Goal: Information Seeking & Learning: Compare options

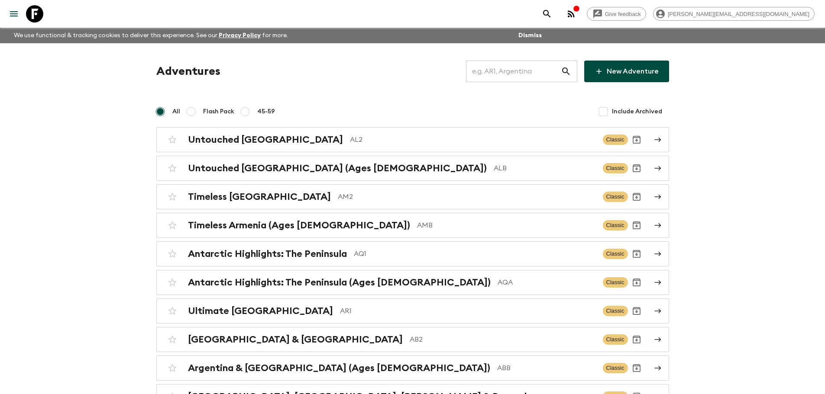
click at [510, 67] on input "text" at bounding box center [513, 71] width 95 height 24
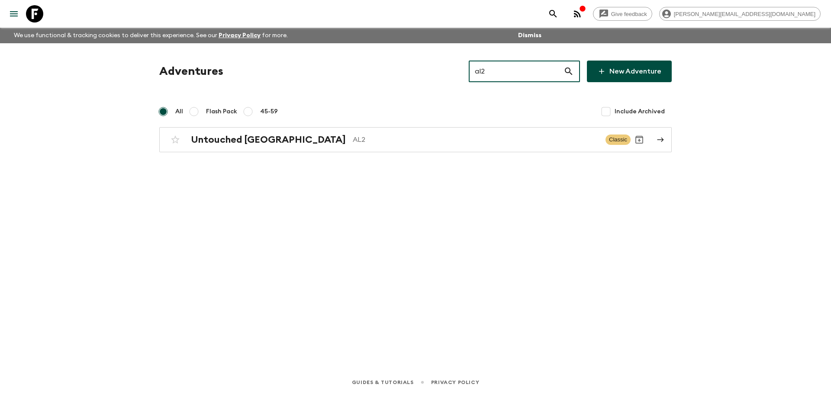
drag, startPoint x: 494, startPoint y: 72, endPoint x: 474, endPoint y: 72, distance: 20.3
click at [474, 72] on div "Adventures al2 ​ New Adventure" at bounding box center [415, 72] width 513 height 22
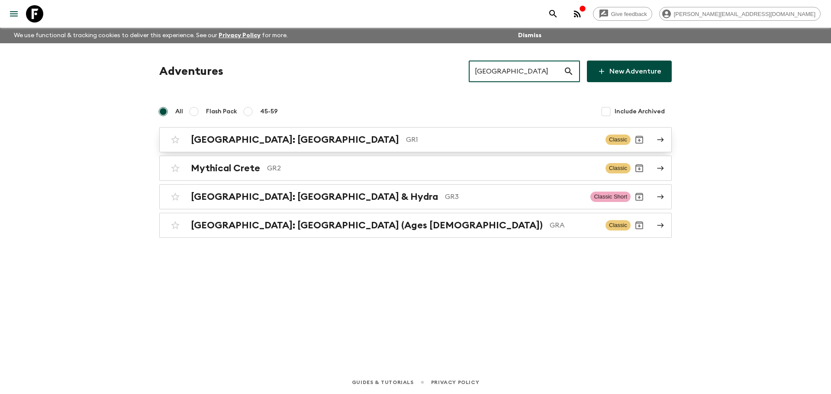
type input "greece"
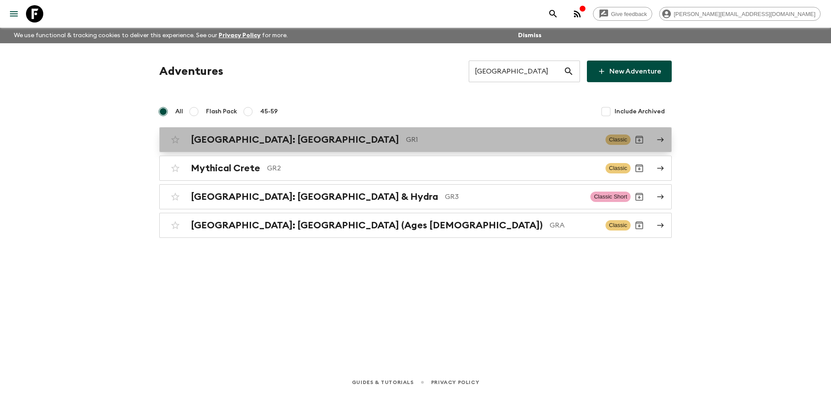
click at [390, 148] on div "Greece: Athens & the Islands GR1 Classic" at bounding box center [399, 139] width 464 height 17
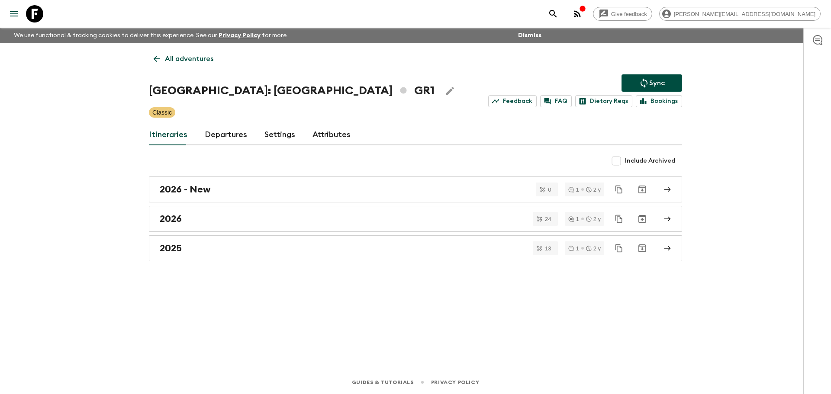
click at [231, 140] on link "Departures" at bounding box center [226, 135] width 42 height 21
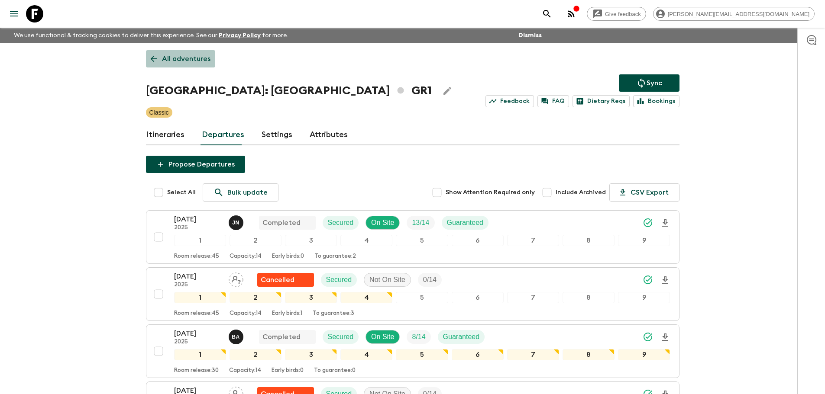
click at [193, 55] on p "All adventures" at bounding box center [186, 59] width 48 height 10
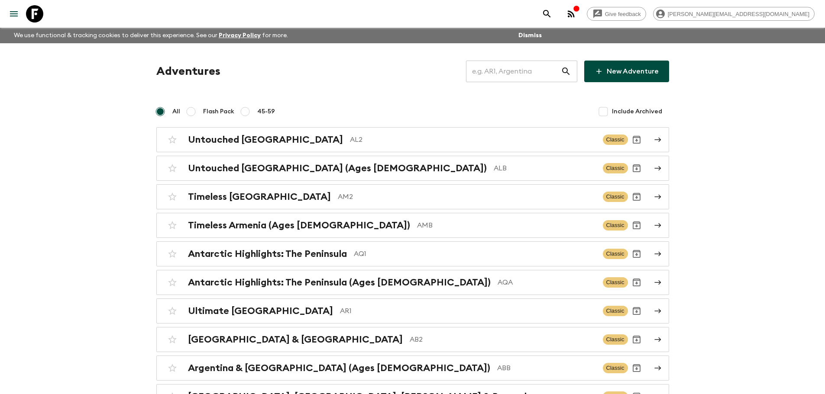
click at [498, 75] on input "text" at bounding box center [513, 71] width 95 height 24
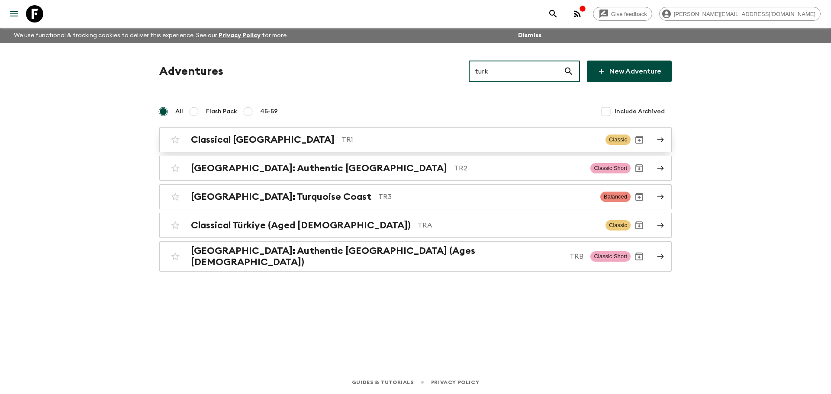
type input "turk"
click at [434, 133] on div "Classical Türkiye TR1 Classic" at bounding box center [399, 139] width 464 height 17
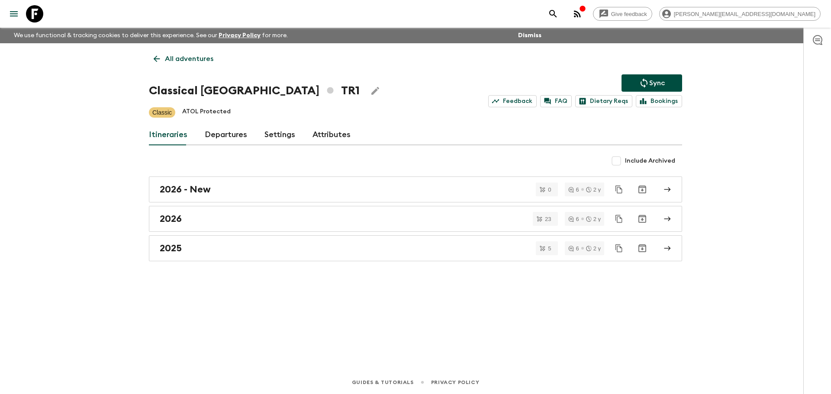
click at [242, 140] on link "Departures" at bounding box center [226, 135] width 42 height 21
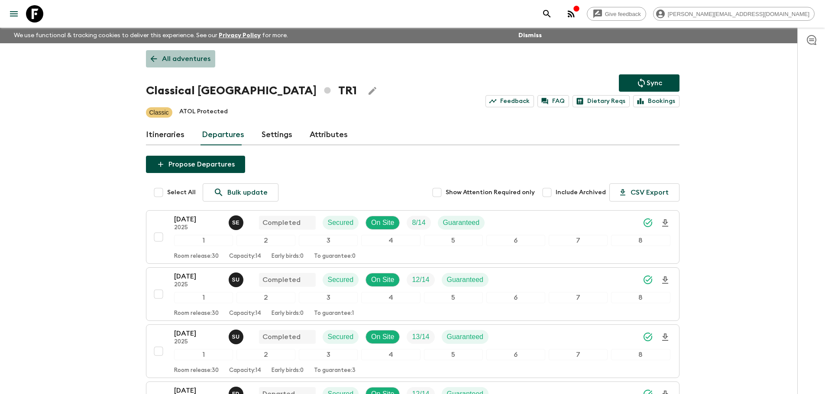
click at [206, 63] on p "All adventures" at bounding box center [186, 59] width 48 height 10
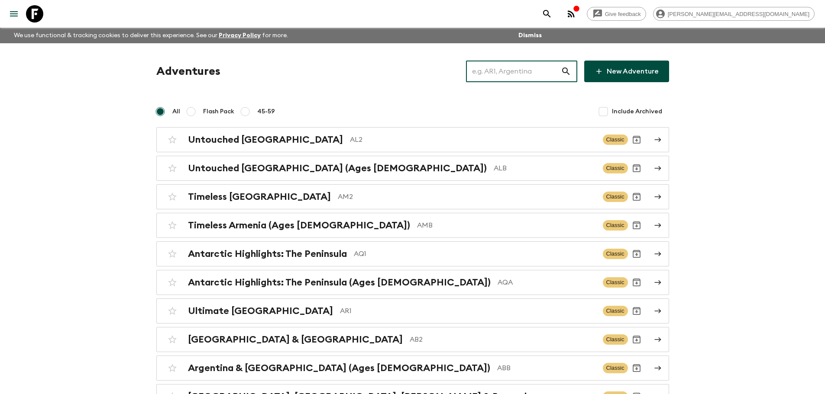
click at [518, 77] on input "text" at bounding box center [513, 71] width 95 height 24
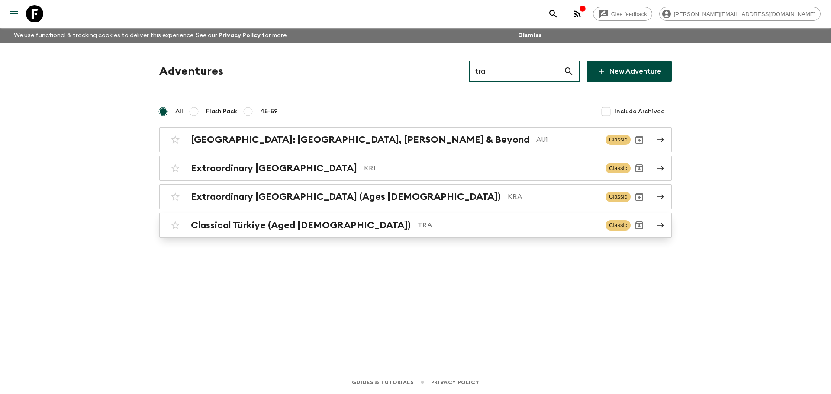
type input "tra"
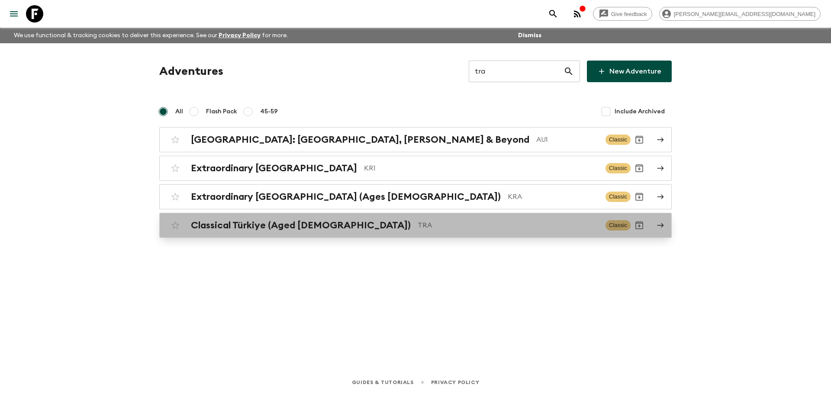
click at [329, 226] on div "Classical Türkiye (Aged 45-59) TRA" at bounding box center [395, 225] width 408 height 11
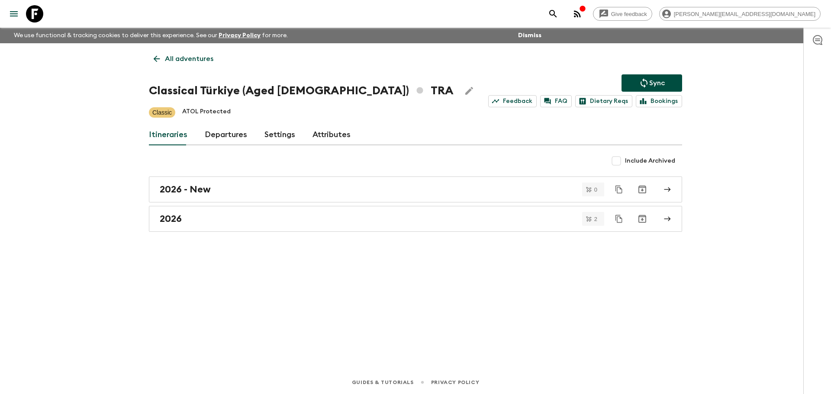
click at [227, 136] on link "Departures" at bounding box center [226, 135] width 42 height 21
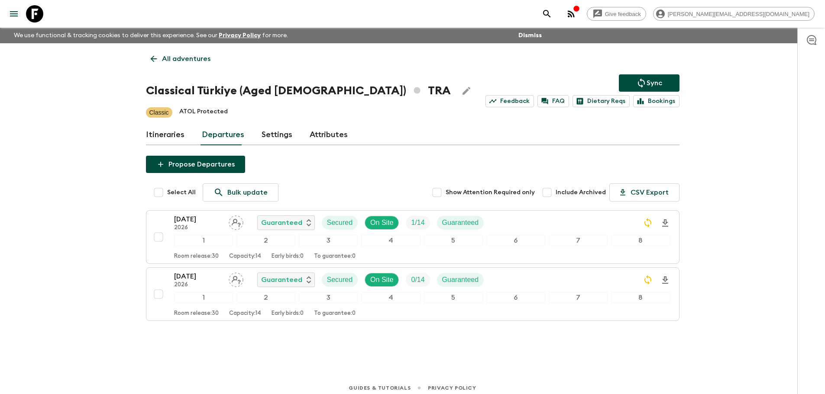
click at [177, 58] on p "All adventures" at bounding box center [186, 59] width 48 height 10
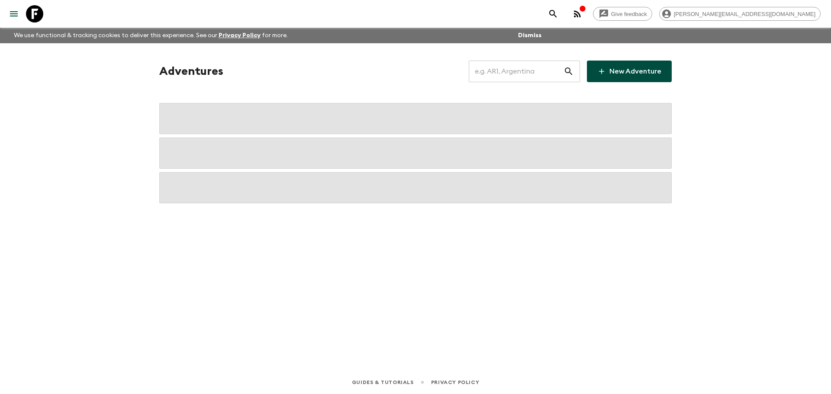
click at [549, 78] on input "text" at bounding box center [516, 71] width 95 height 24
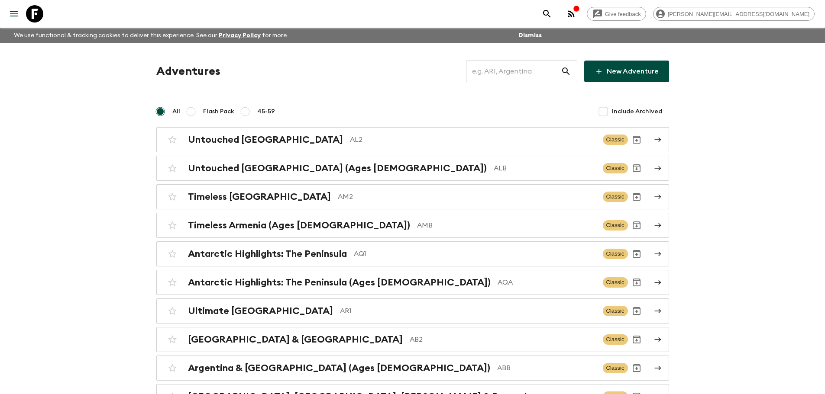
click at [542, 80] on input "text" at bounding box center [513, 71] width 95 height 24
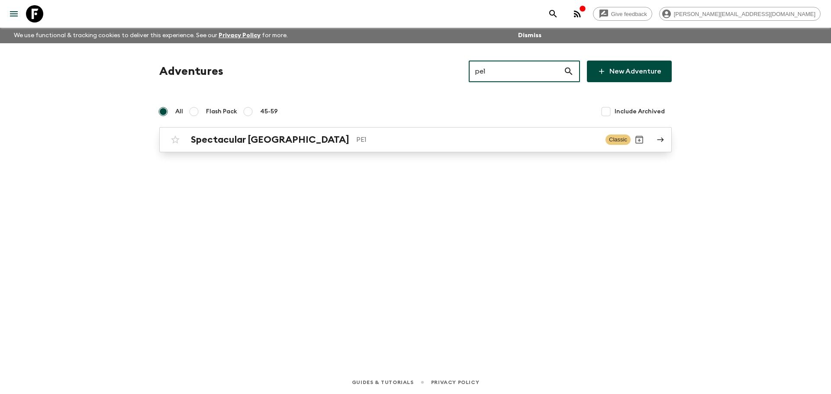
type input "pe1"
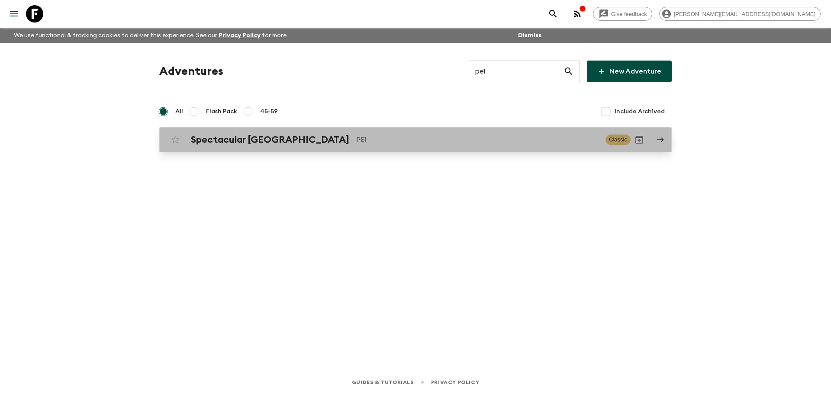
click at [422, 135] on p "PE1" at bounding box center [477, 140] width 242 height 10
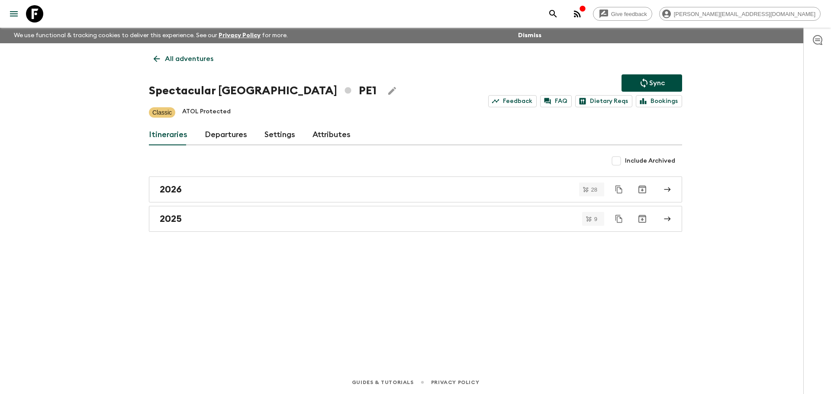
click at [236, 129] on link "Departures" at bounding box center [226, 135] width 42 height 21
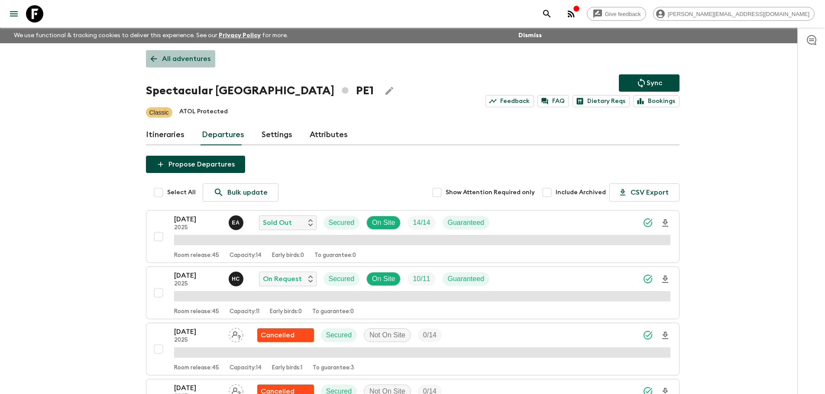
click at [189, 55] on p "All adventures" at bounding box center [186, 59] width 48 height 10
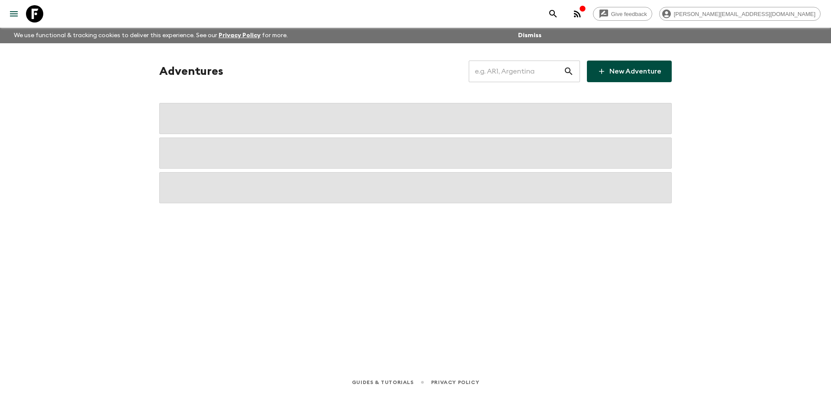
click at [527, 76] on input "text" at bounding box center [516, 71] width 95 height 24
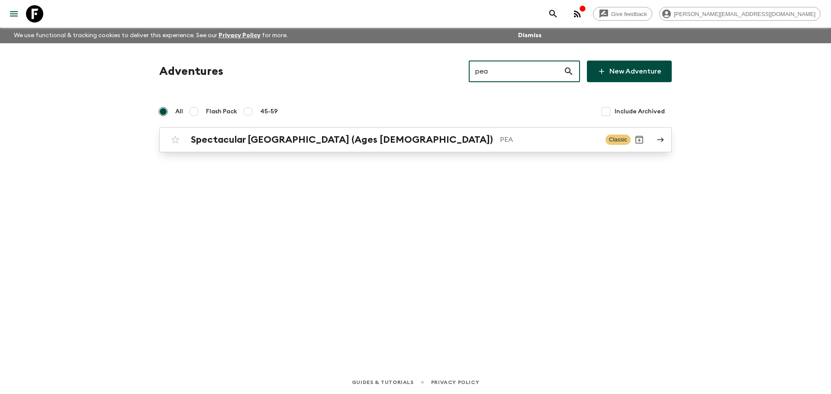
type input "pea"
click at [456, 132] on div "Spectacular Peru (Ages 45-59) PEA Classic" at bounding box center [399, 139] width 464 height 17
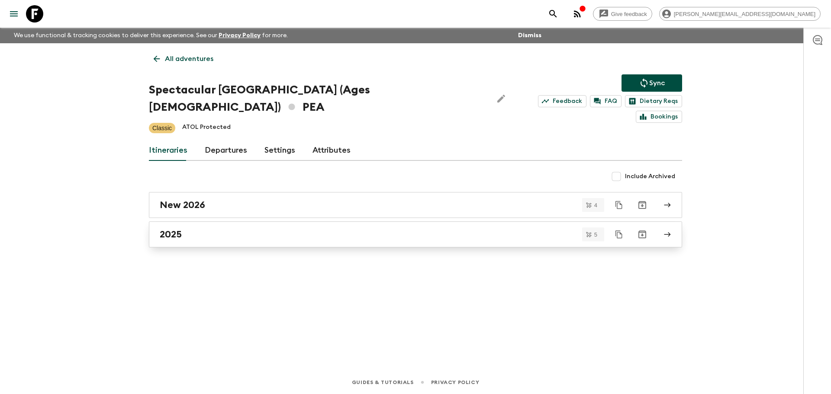
click at [184, 222] on link "2025" at bounding box center [415, 235] width 533 height 26
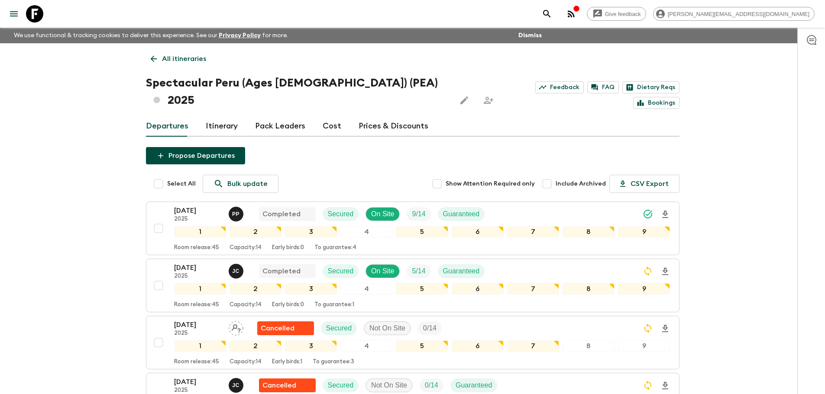
click at [193, 57] on p "All itineraries" at bounding box center [184, 59] width 44 height 10
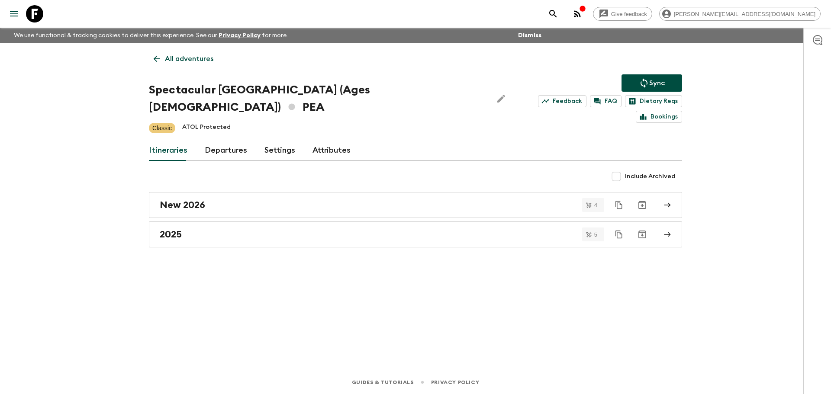
click at [204, 61] on p "All adventures" at bounding box center [189, 59] width 48 height 10
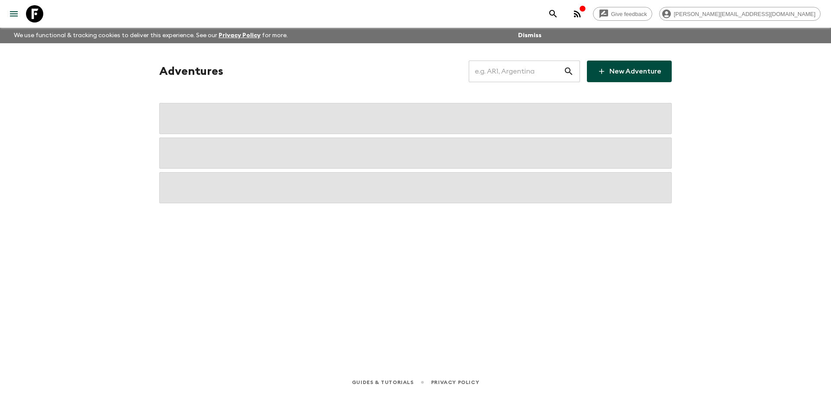
click at [538, 75] on input "text" at bounding box center [516, 71] width 95 height 24
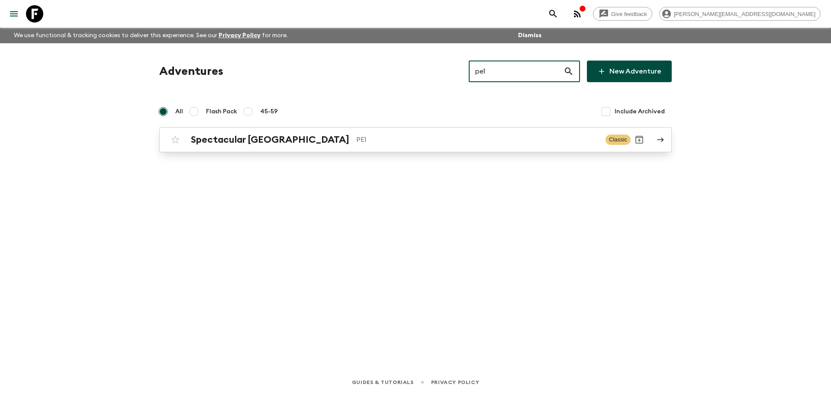
type input "pe1"
click at [309, 152] on link "Spectacular Peru PE1 Classic" at bounding box center [415, 139] width 513 height 25
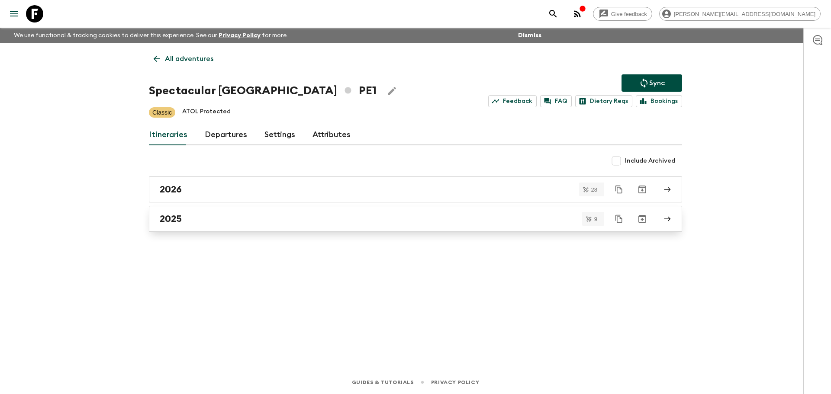
click at [207, 221] on div "2025" at bounding box center [407, 218] width 495 height 11
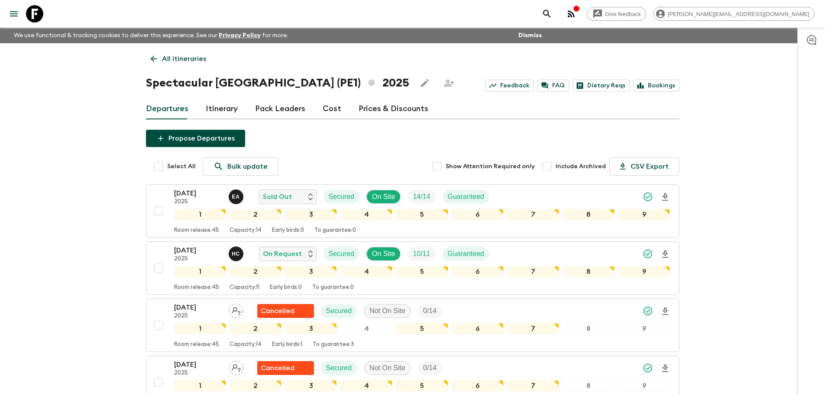
click at [181, 57] on p "All itineraries" at bounding box center [184, 59] width 44 height 10
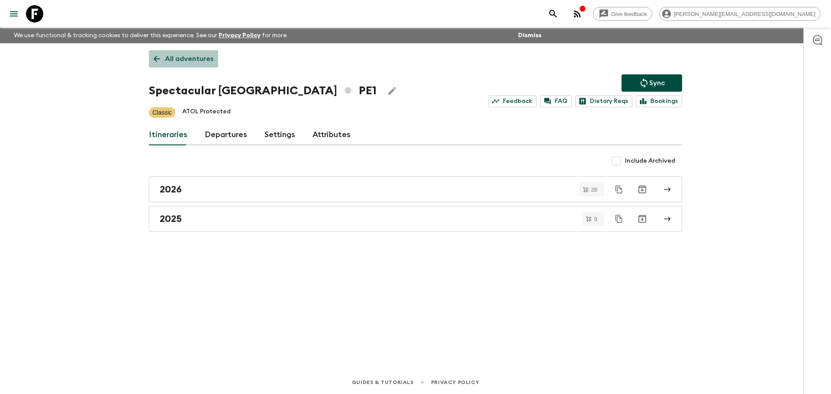
click at [198, 62] on p "All adventures" at bounding box center [189, 59] width 48 height 10
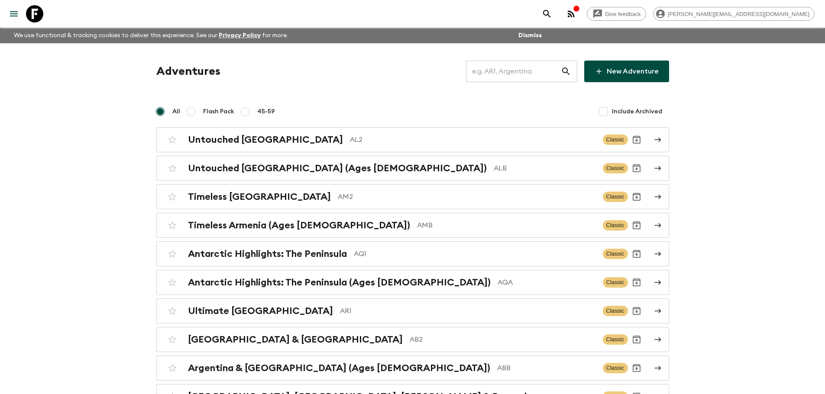
click at [518, 67] on input "text" at bounding box center [513, 71] width 95 height 24
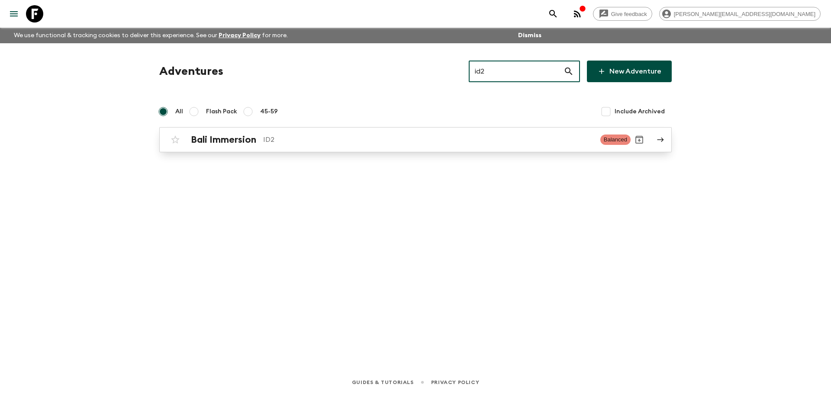
type input "id2"
click at [413, 142] on p "ID2" at bounding box center [428, 140] width 330 height 10
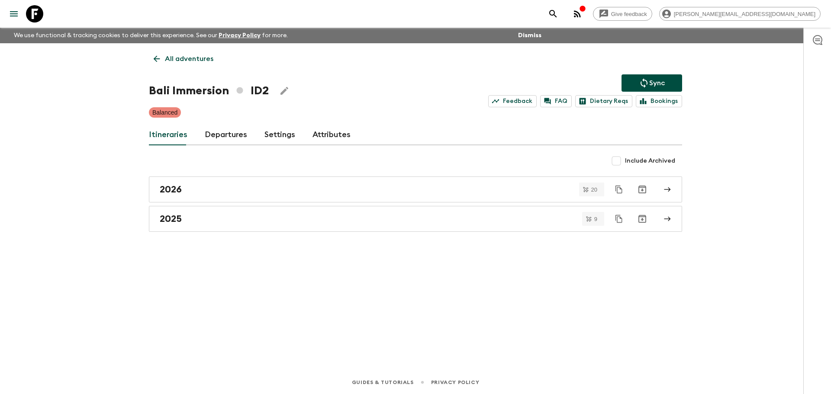
click at [231, 129] on link "Departures" at bounding box center [226, 135] width 42 height 21
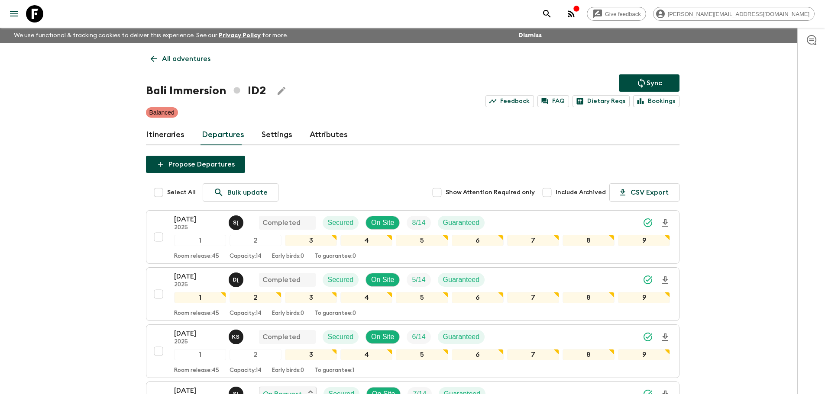
click at [174, 58] on p "All adventures" at bounding box center [186, 59] width 48 height 10
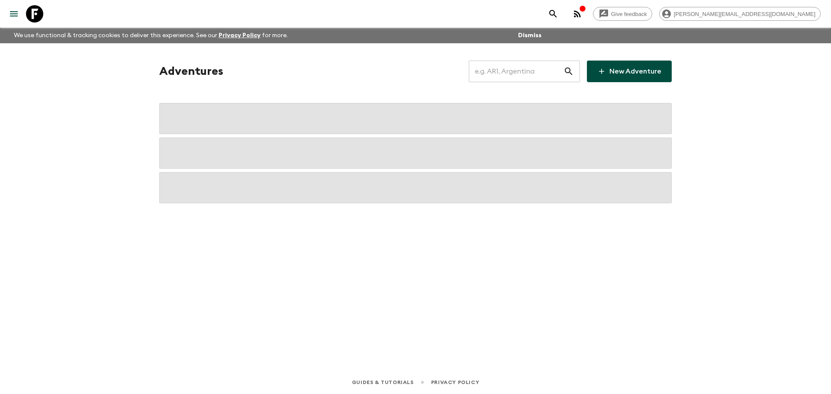
click at [525, 68] on input "text" at bounding box center [516, 71] width 95 height 24
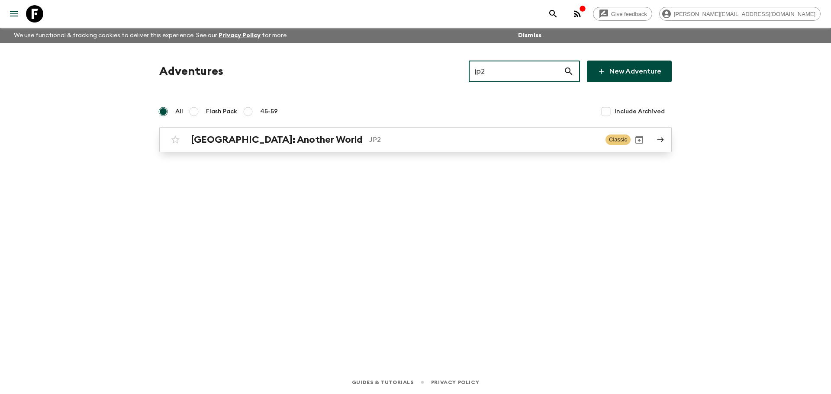
type input "jp2"
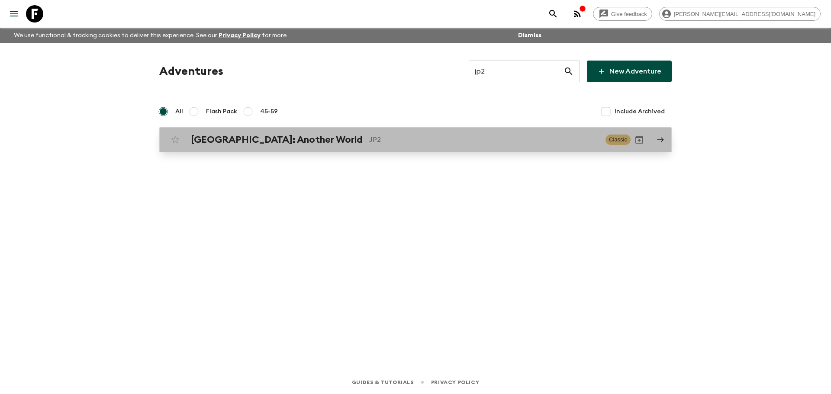
click at [420, 134] on div "[GEOGRAPHIC_DATA]: Another World JP2 Classic" at bounding box center [399, 139] width 464 height 17
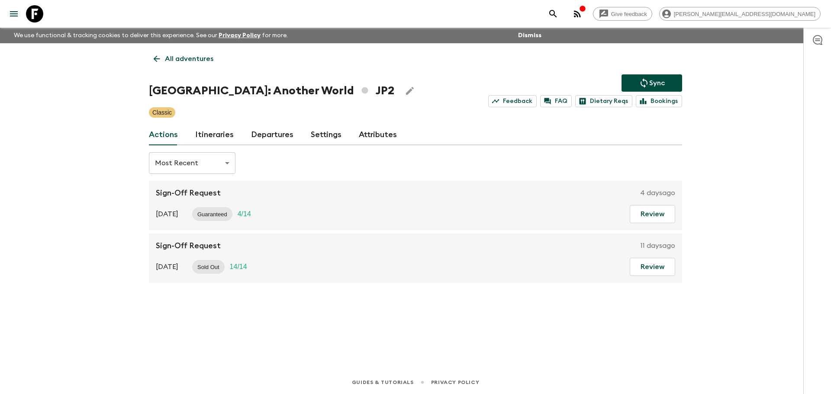
click at [256, 136] on link "Departures" at bounding box center [272, 135] width 42 height 21
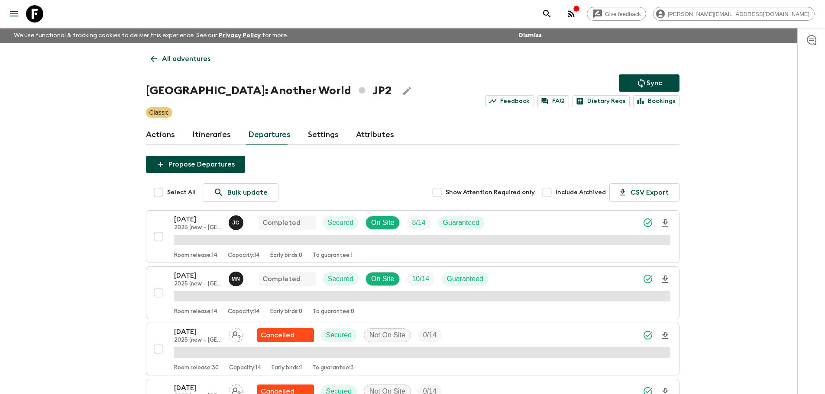
click at [180, 59] on p "All adventures" at bounding box center [186, 59] width 48 height 10
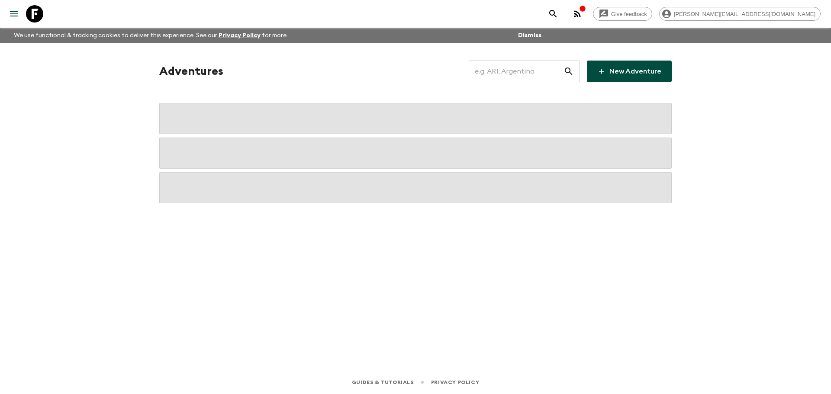
click at [493, 68] on input "text" at bounding box center [516, 71] width 95 height 24
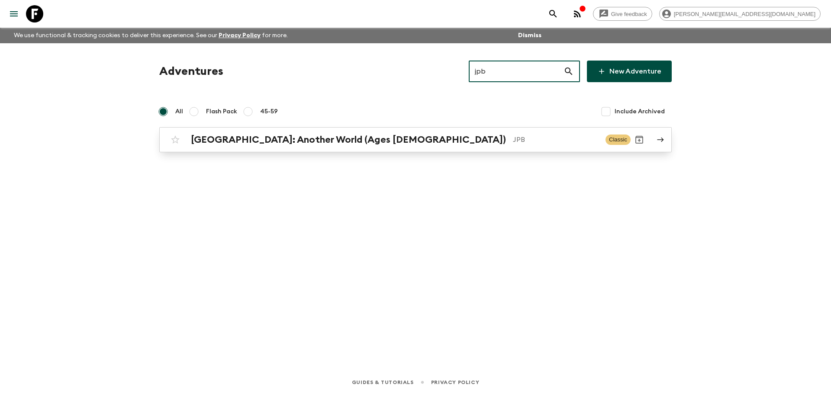
type input "jpb"
click at [413, 149] on link "Japan: Another World (Ages 45-59) JPB Classic" at bounding box center [415, 139] width 513 height 25
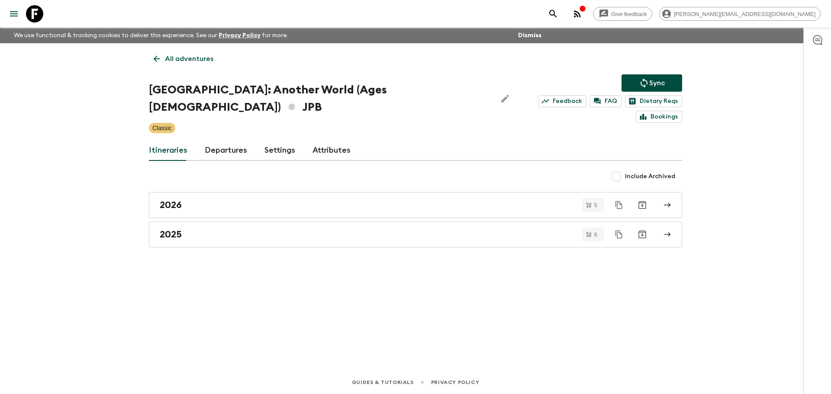
click at [246, 140] on div "Itineraries Departures Settings Attributes" at bounding box center [415, 150] width 533 height 21
click at [235, 141] on link "Departures" at bounding box center [226, 150] width 42 height 21
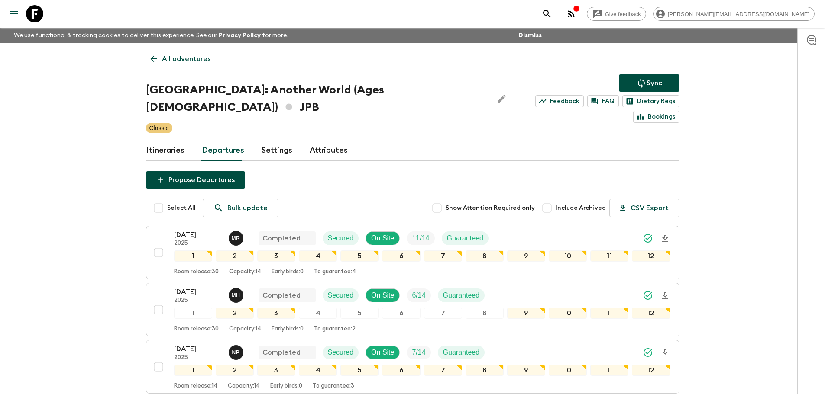
click at [208, 61] on p "All adventures" at bounding box center [186, 59] width 48 height 10
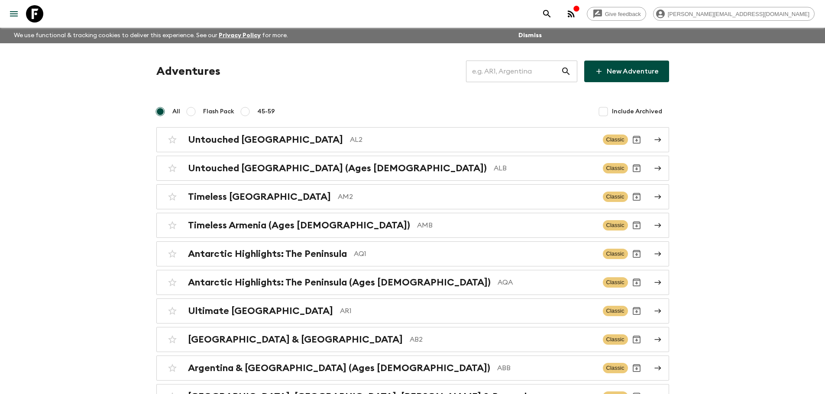
click at [504, 77] on input "text" at bounding box center [513, 71] width 95 height 24
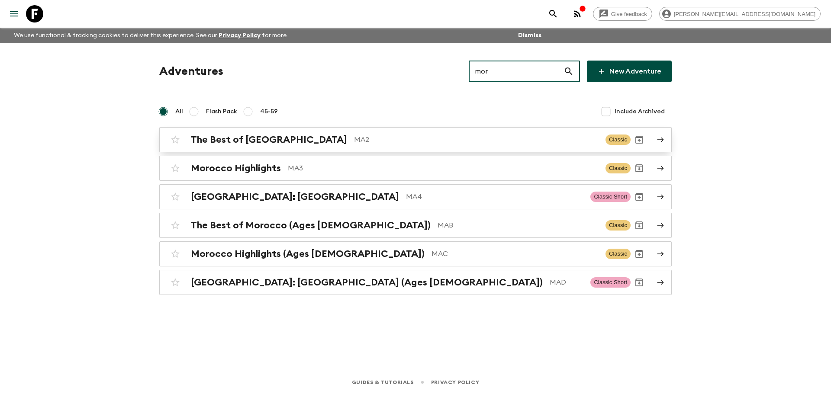
type input "mor"
click at [378, 137] on p "MA2" at bounding box center [476, 140] width 245 height 10
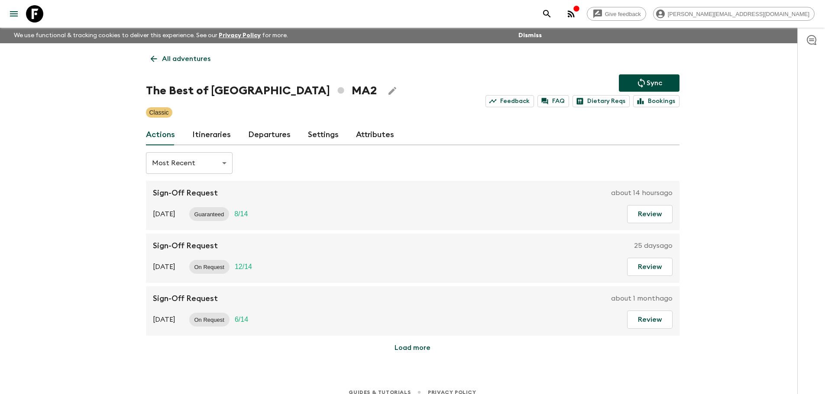
click at [264, 131] on link "Departures" at bounding box center [269, 135] width 42 height 21
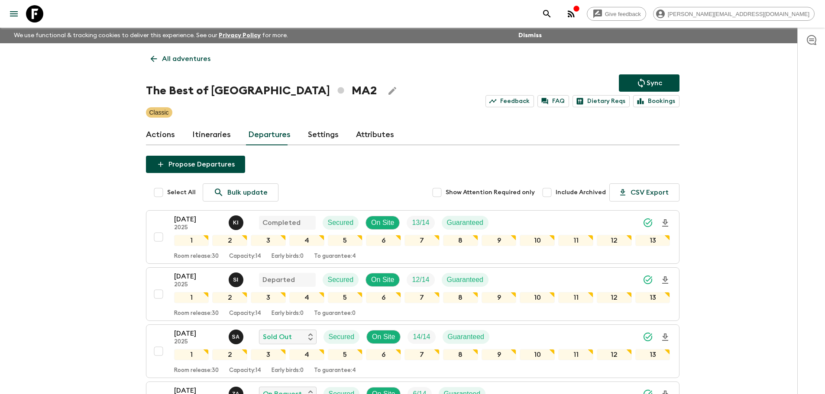
click at [188, 55] on p "All adventures" at bounding box center [186, 59] width 48 height 10
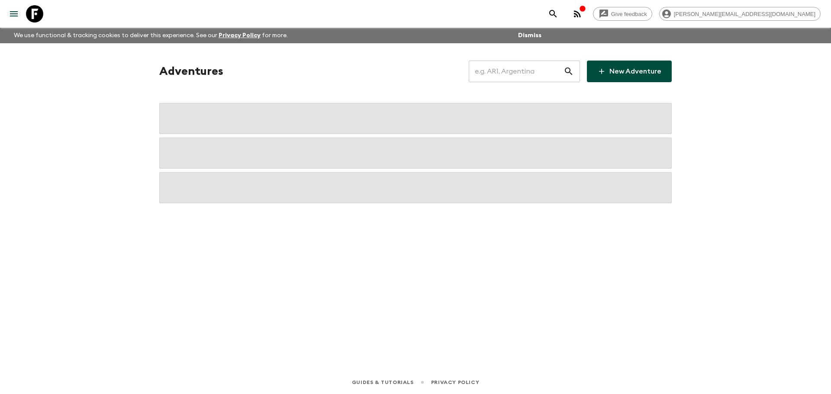
click at [527, 80] on input "text" at bounding box center [516, 71] width 95 height 24
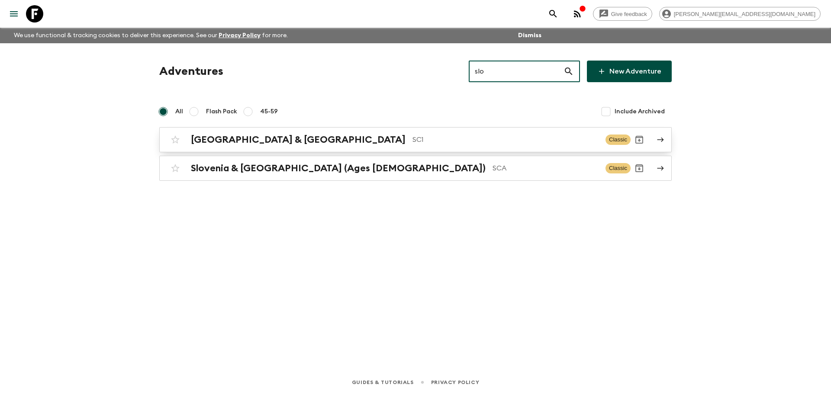
type input "slo"
click at [478, 135] on p "SC1" at bounding box center [506, 140] width 186 height 10
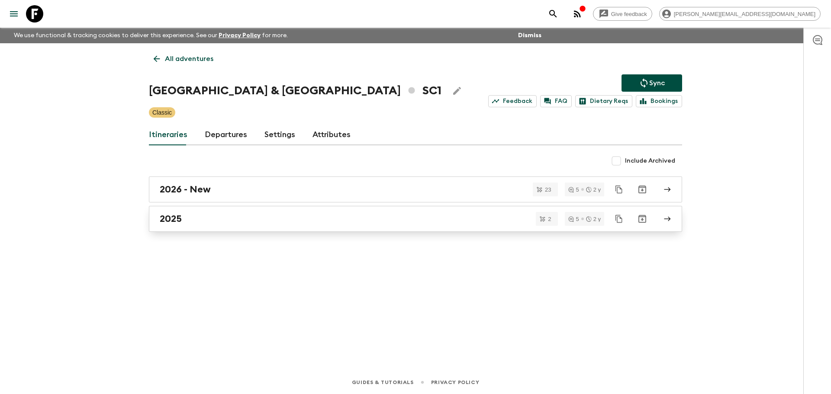
click at [200, 208] on link "2025" at bounding box center [415, 219] width 533 height 26
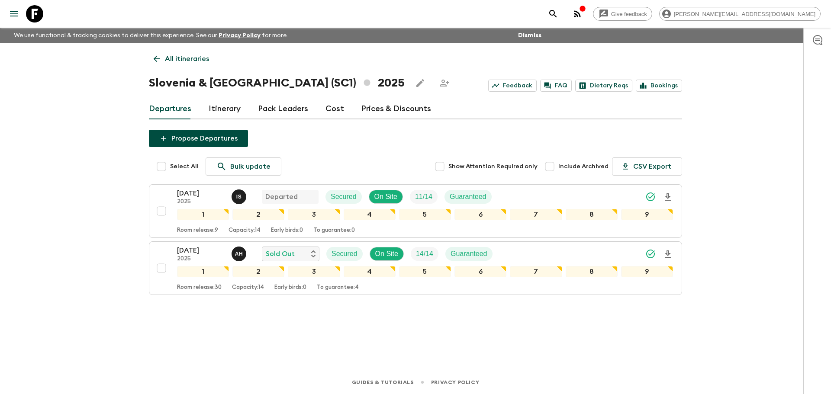
click at [170, 60] on p "All itineraries" at bounding box center [187, 59] width 44 height 10
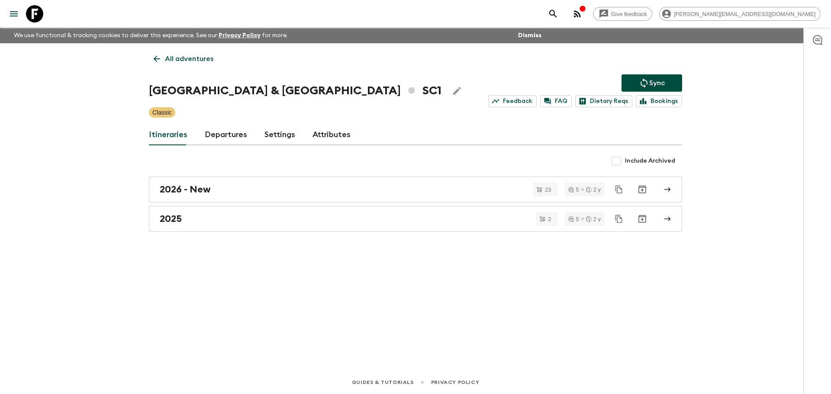
click at [195, 58] on p "All adventures" at bounding box center [189, 59] width 48 height 10
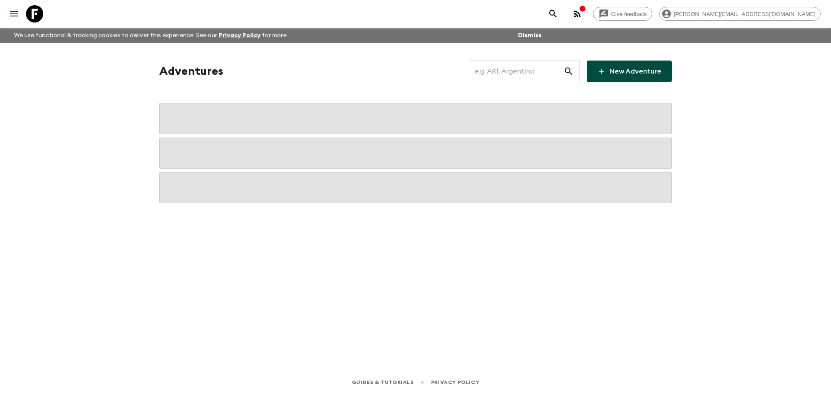
click at [538, 75] on input "text" at bounding box center [516, 71] width 95 height 24
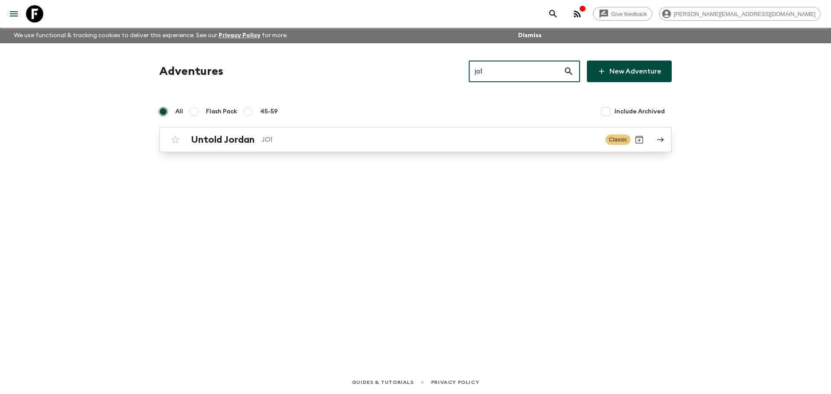
type input "jo1"
click at [479, 132] on div "Untold Jordan JO1 Classic" at bounding box center [399, 139] width 464 height 17
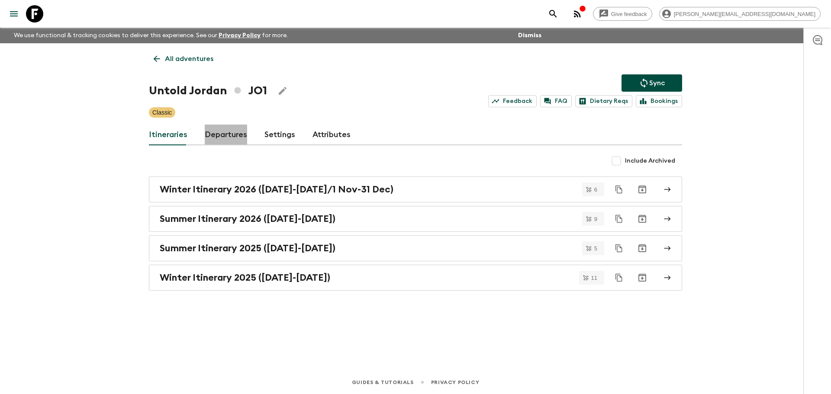
click at [216, 139] on link "Departures" at bounding box center [226, 135] width 42 height 21
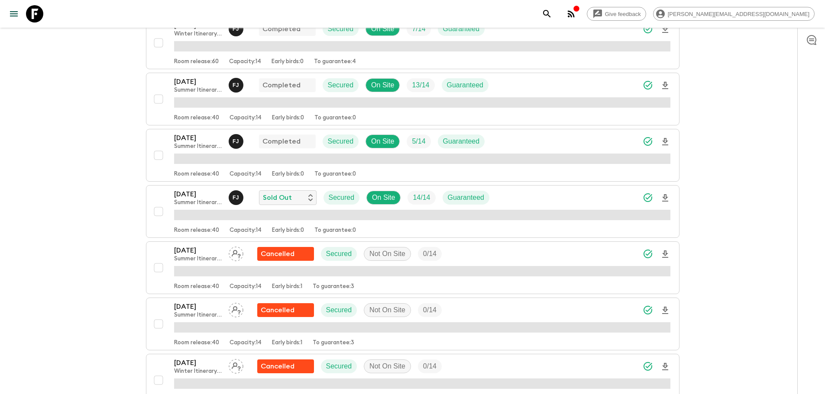
scroll to position [313, 0]
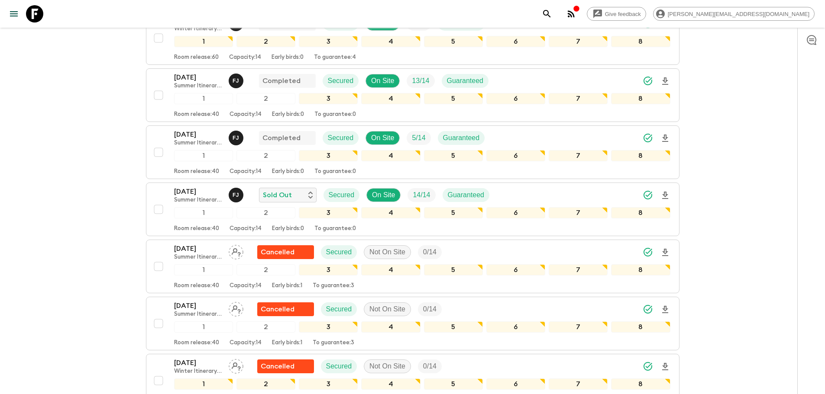
drag, startPoint x: 36, startPoint y: 14, endPoint x: 140, endPoint y: 25, distance: 104.9
click at [36, 14] on icon at bounding box center [34, 13] width 17 height 17
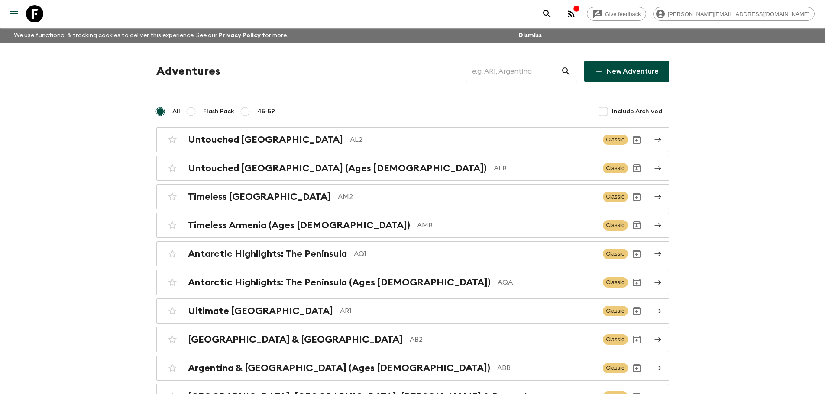
click at [494, 70] on input "text" at bounding box center [513, 71] width 95 height 24
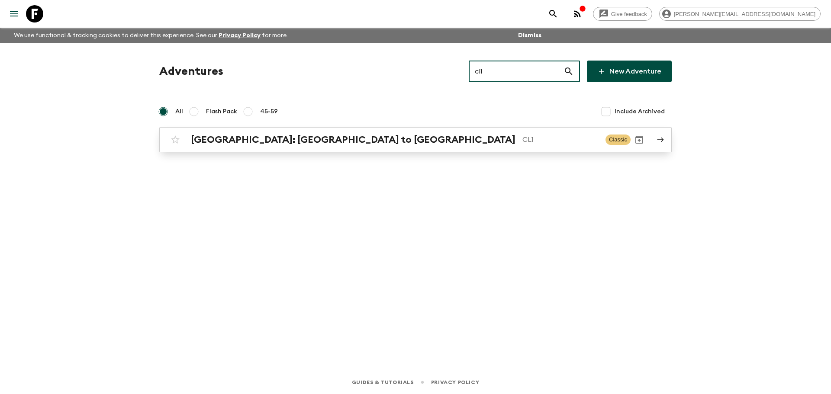
type input "cl1"
click at [523, 142] on p "CL1" at bounding box center [561, 140] width 76 height 10
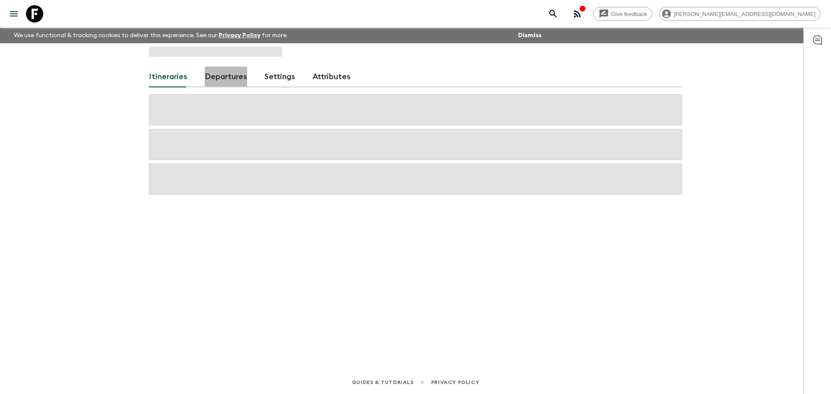
click at [226, 83] on link "Departures" at bounding box center [226, 77] width 42 height 21
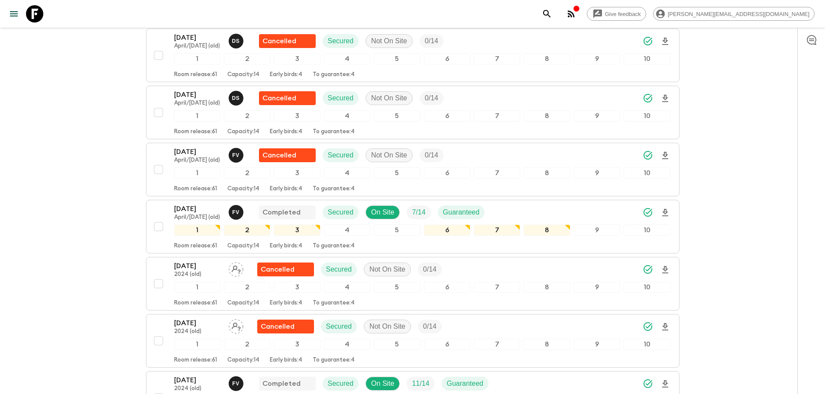
scroll to position [235, 0]
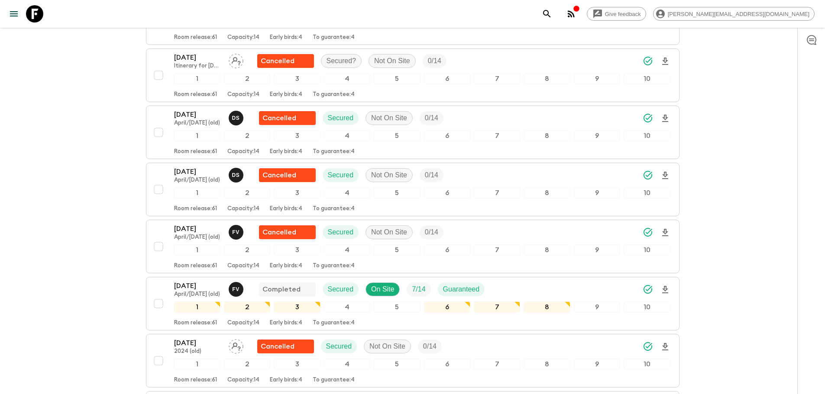
drag, startPoint x: 824, startPoint y: 54, endPoint x: 825, endPoint y: 26, distance: 27.7
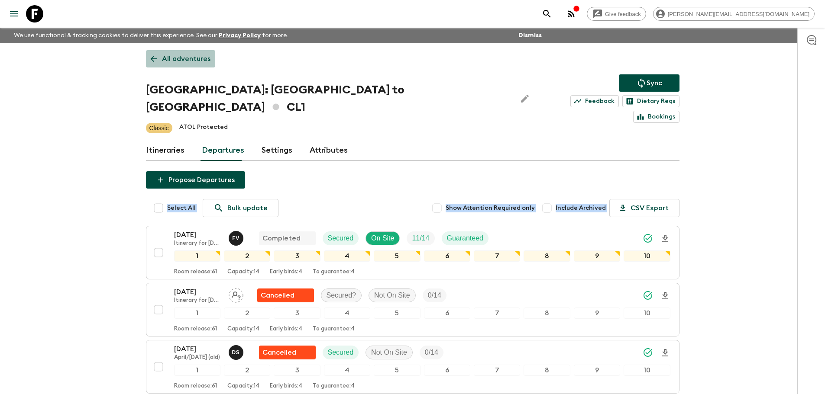
click at [201, 53] on link "All adventures" at bounding box center [180, 58] width 69 height 17
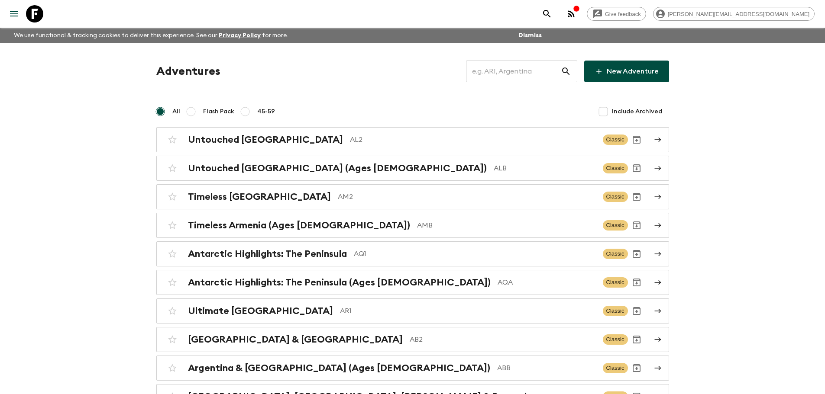
click at [550, 79] on input "text" at bounding box center [513, 71] width 95 height 24
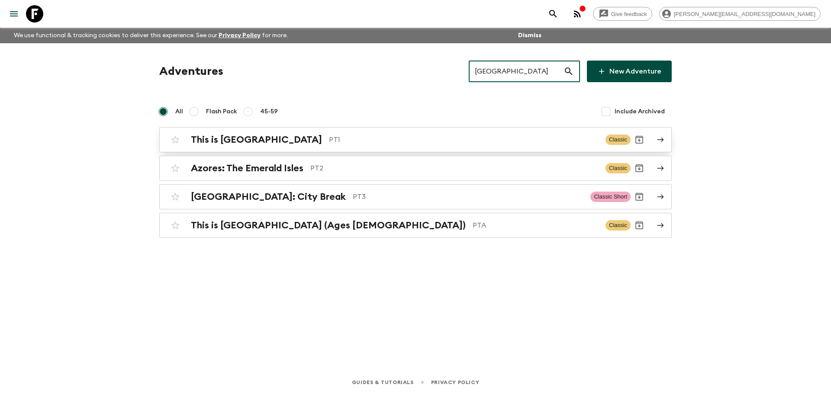
type input "portugal"
click at [521, 139] on p "PT1" at bounding box center [464, 140] width 270 height 10
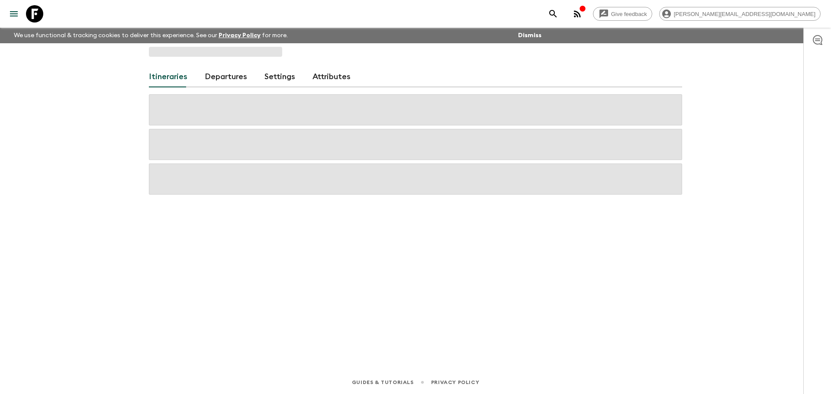
click at [239, 79] on div "Itineraries Departures Settings Attributes" at bounding box center [416, 195] width 554 height 304
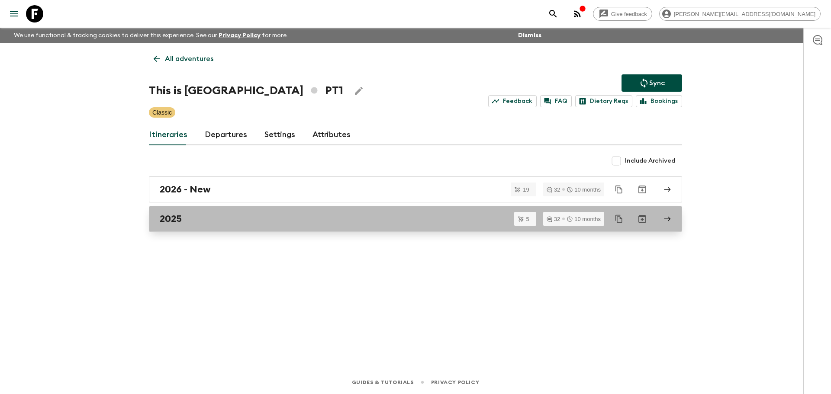
click at [223, 226] on link "2025" at bounding box center [415, 219] width 533 height 26
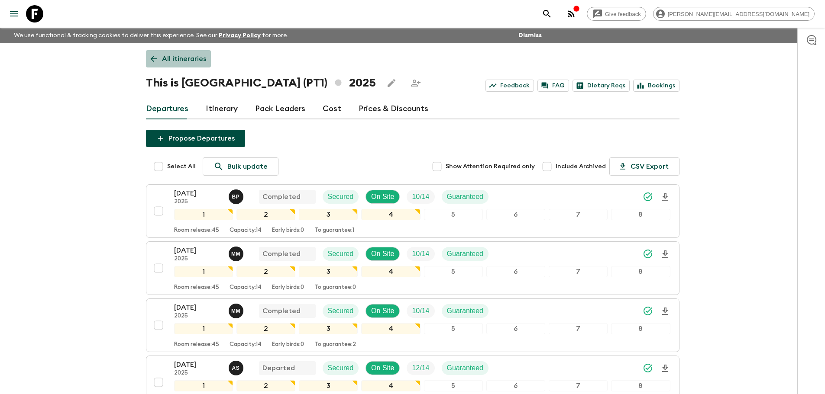
click at [196, 64] on link "All itineraries" at bounding box center [178, 58] width 65 height 17
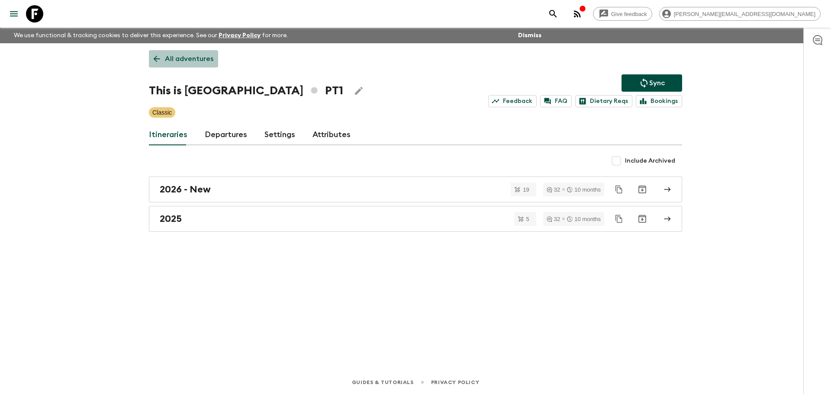
click at [197, 65] on link "All adventures" at bounding box center [183, 58] width 69 height 17
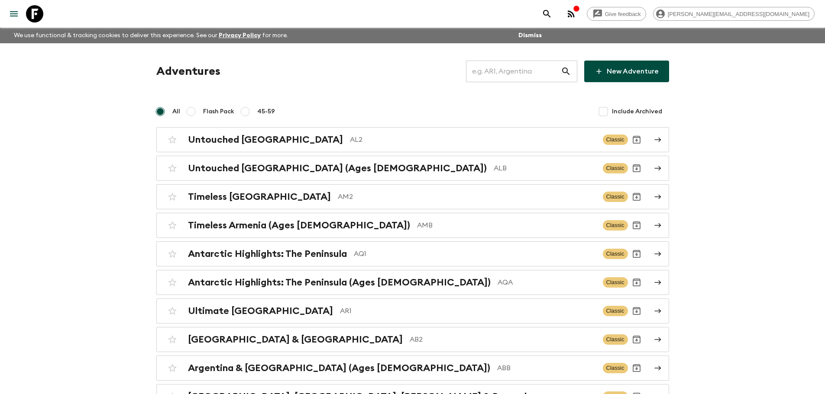
click at [501, 76] on input "text" at bounding box center [513, 71] width 95 height 24
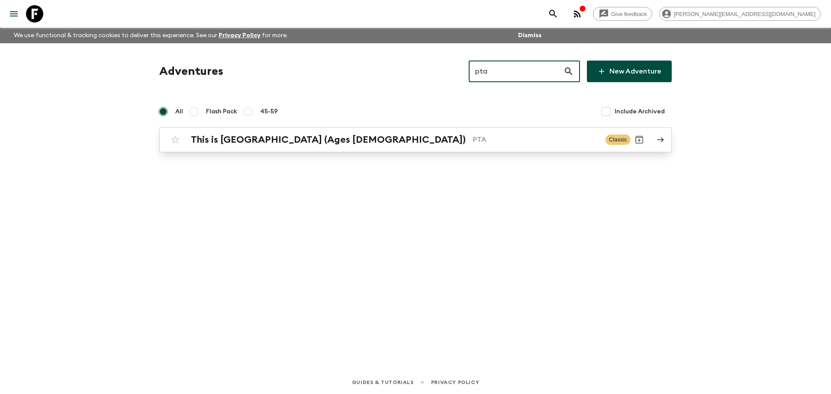
type input "pta"
click at [473, 144] on p "PTA" at bounding box center [536, 140] width 126 height 10
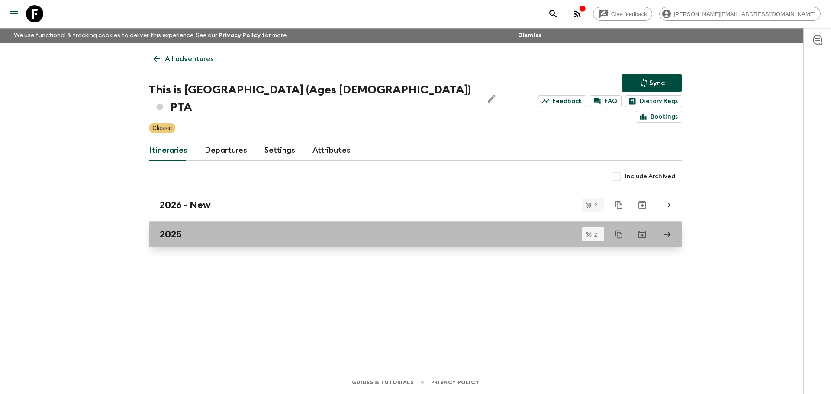
click at [203, 227] on link "2025" at bounding box center [415, 235] width 533 height 26
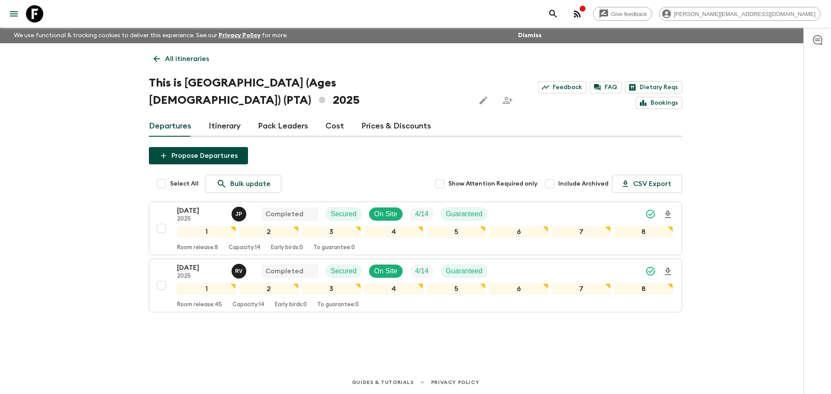
click at [197, 60] on p "All itineraries" at bounding box center [187, 59] width 44 height 10
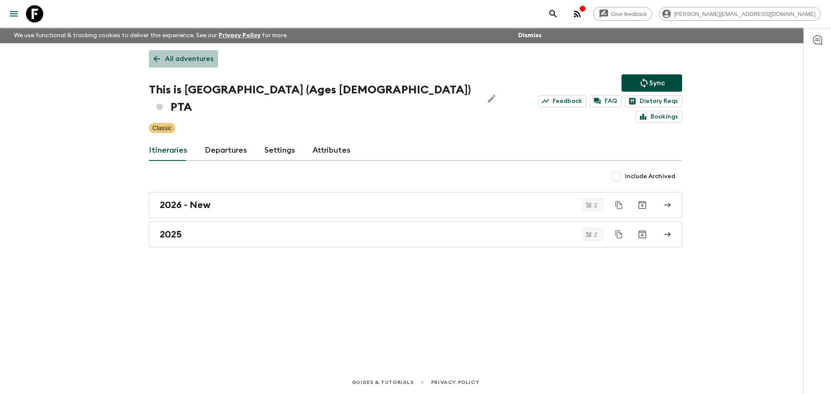
click at [210, 61] on p "All adventures" at bounding box center [189, 59] width 48 height 10
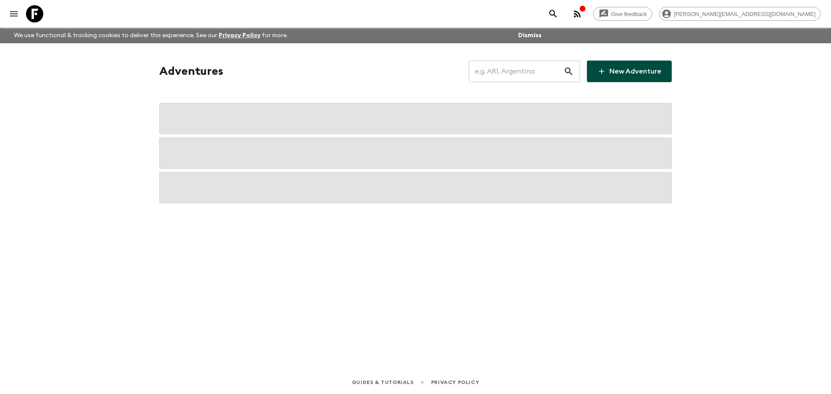
click at [505, 78] on input "text" at bounding box center [516, 71] width 95 height 24
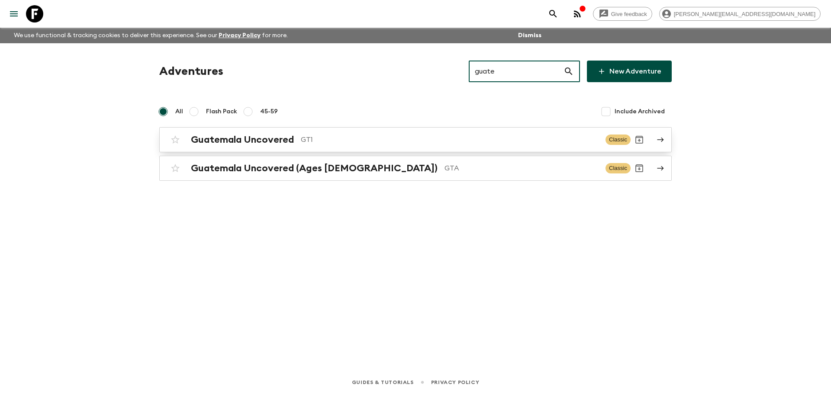
type input "guate"
click at [447, 149] on link "Guatemala Uncovered GT1 Classic" at bounding box center [415, 139] width 513 height 25
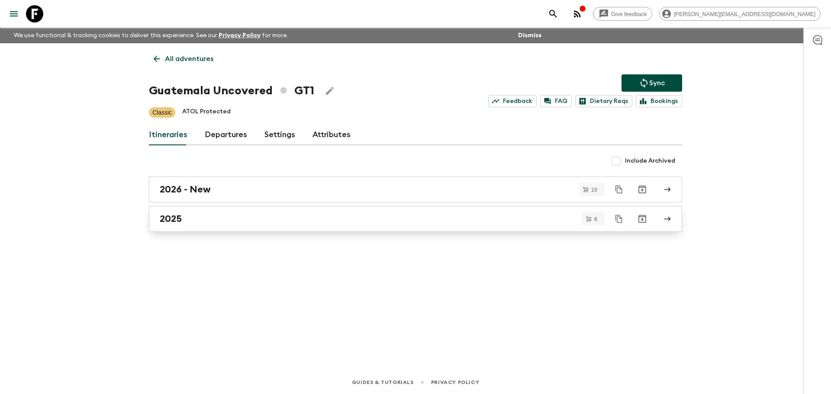
click at [211, 226] on link "2025" at bounding box center [415, 219] width 533 height 26
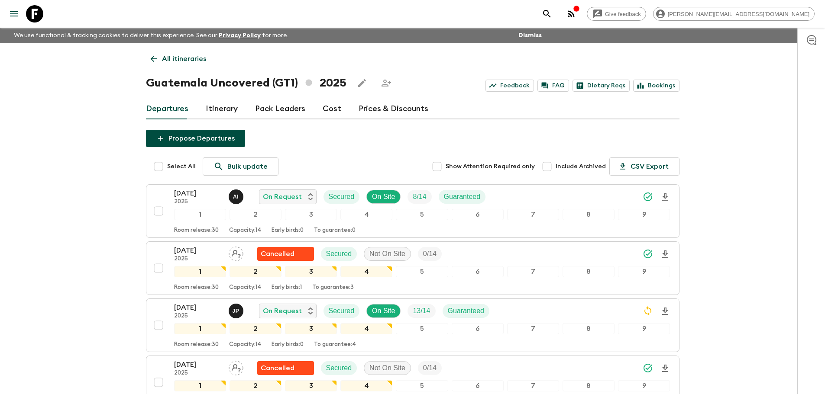
click at [178, 61] on p "All itineraries" at bounding box center [184, 59] width 44 height 10
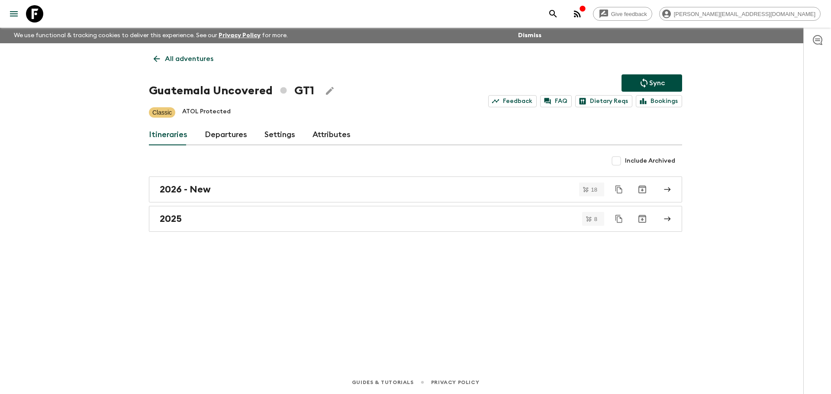
click at [194, 61] on p "All adventures" at bounding box center [189, 59] width 48 height 10
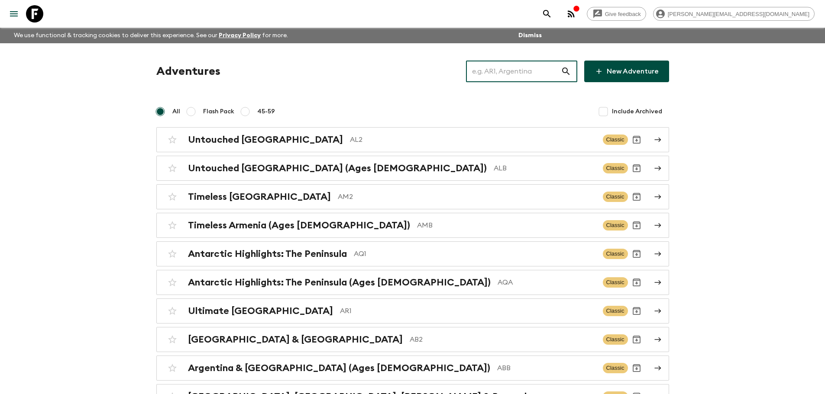
click at [498, 74] on input "text" at bounding box center [513, 71] width 95 height 24
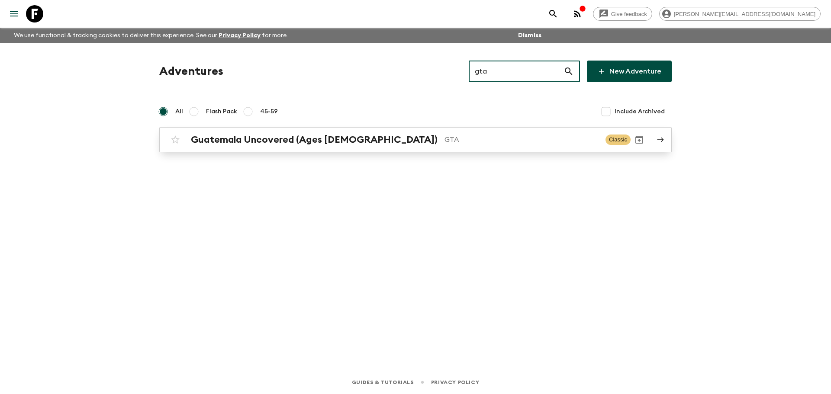
type input "gta"
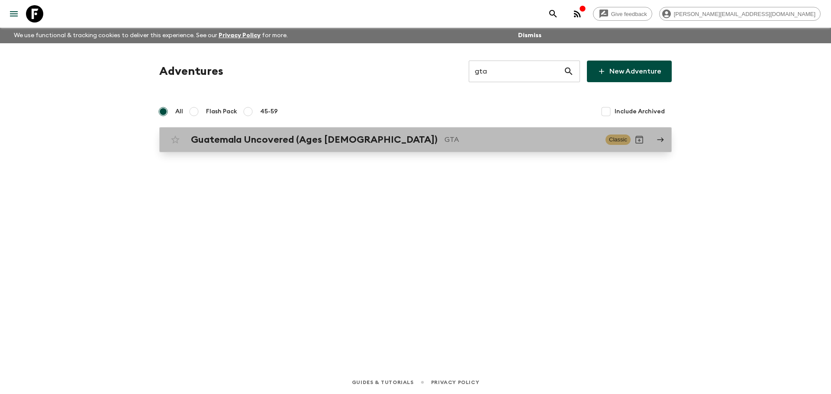
click at [445, 142] on p "GTA" at bounding box center [522, 140] width 154 height 10
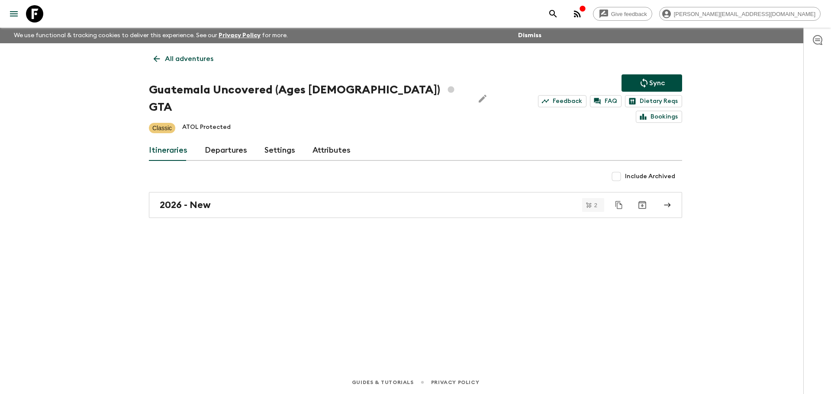
drag, startPoint x: 222, startPoint y: 134, endPoint x: 194, endPoint y: 90, distance: 51.8
click at [221, 140] on link "Departures" at bounding box center [226, 150] width 42 height 21
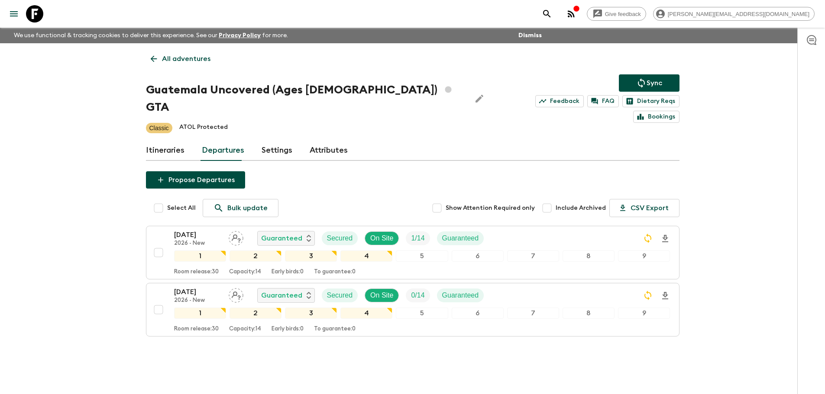
click at [173, 54] on p "All adventures" at bounding box center [186, 59] width 48 height 10
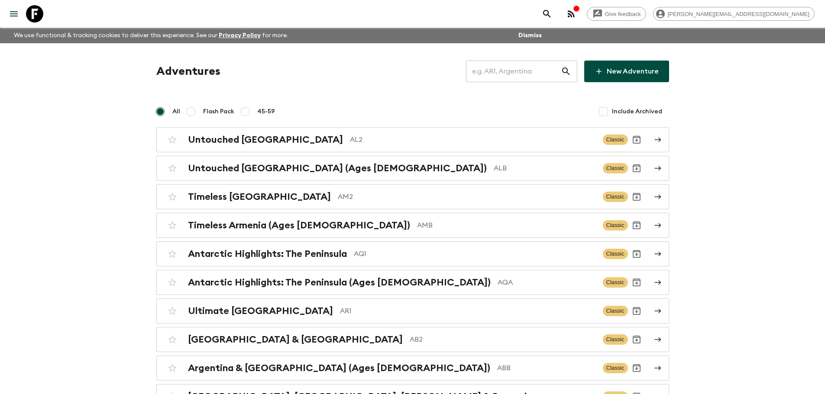
click at [492, 75] on input "text" at bounding box center [513, 71] width 95 height 24
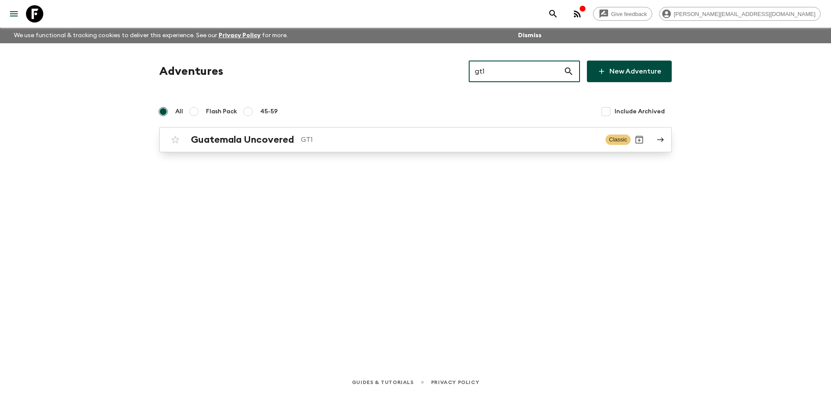
type input "gt1"
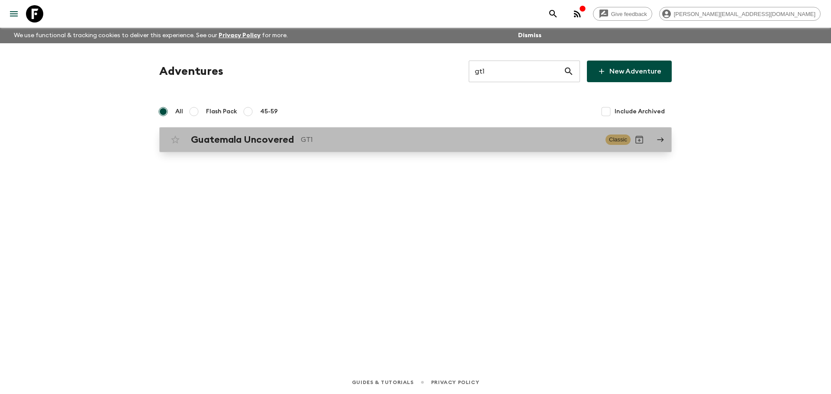
click at [229, 141] on h2 "Guatemala Uncovered" at bounding box center [242, 139] width 103 height 11
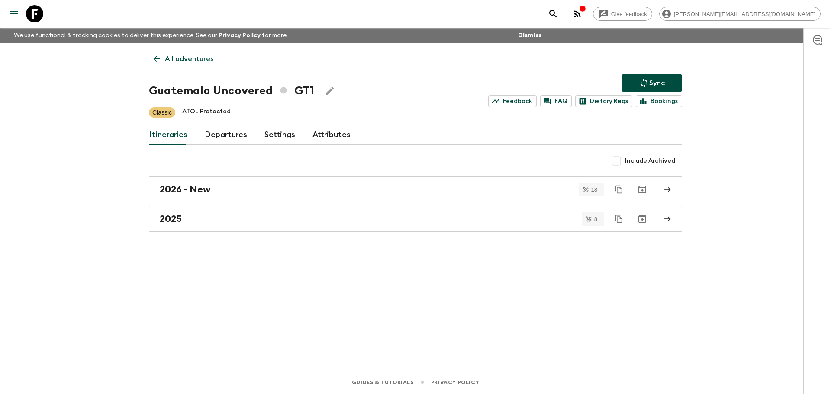
click at [228, 135] on link "Departures" at bounding box center [226, 135] width 42 height 21
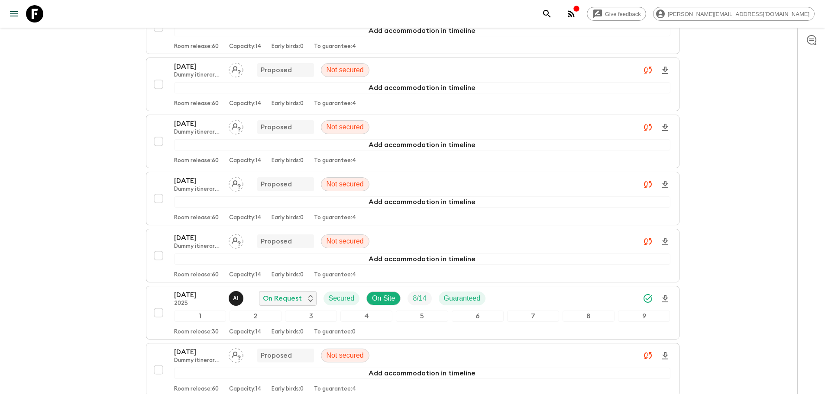
scroll to position [1402, 0]
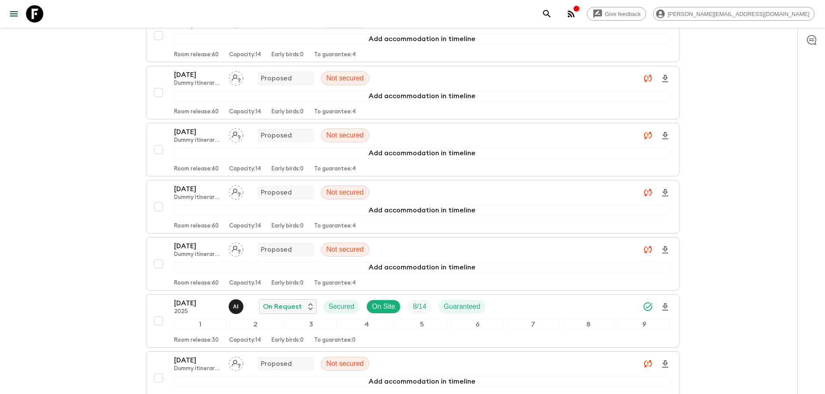
click at [598, 151] on div "19 Sep 2025 Dummy itinerary - timestamp allocations Proposed Not secured Add ac…" at bounding box center [422, 150] width 496 height 46
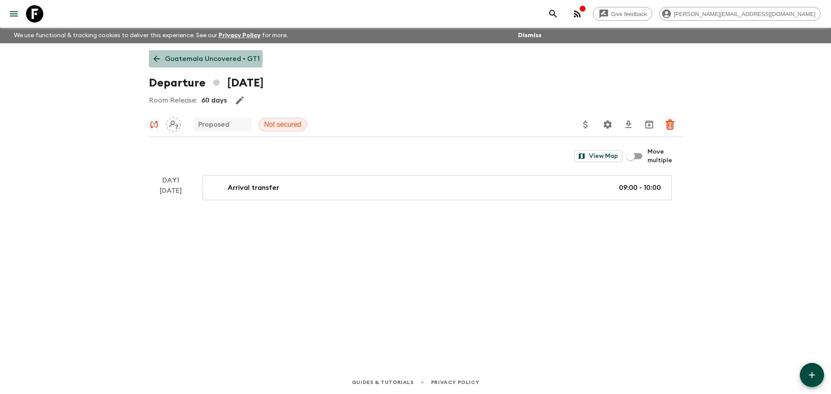
click at [189, 57] on p "Guatemala Uncovered • GT1" at bounding box center [212, 59] width 95 height 10
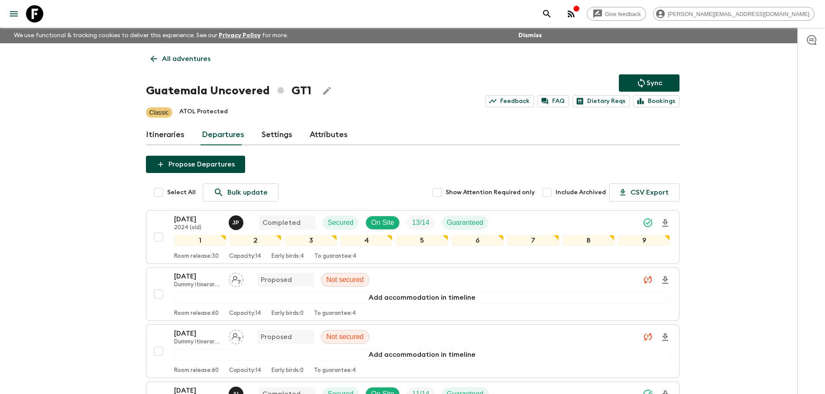
click at [31, 11] on icon at bounding box center [34, 13] width 17 height 17
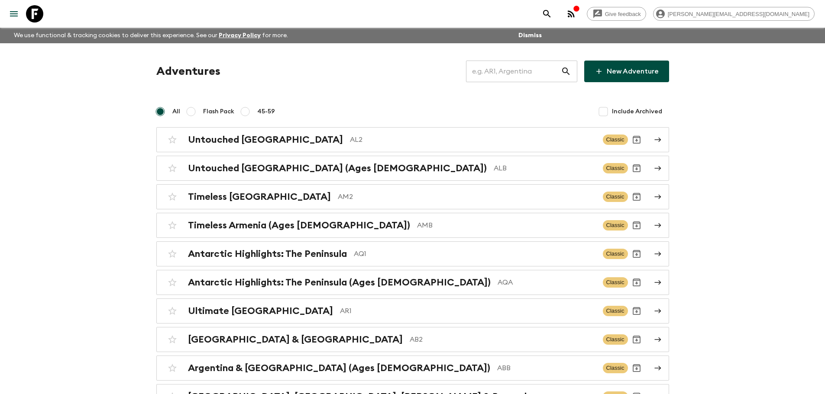
click at [539, 75] on input "text" at bounding box center [513, 71] width 95 height 24
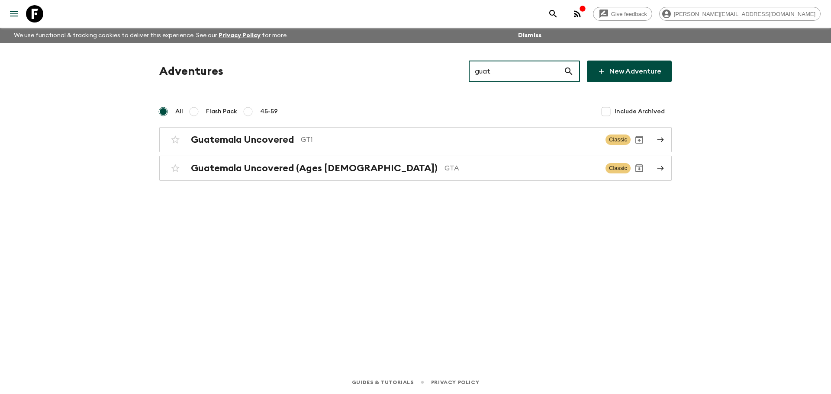
drag, startPoint x: 501, startPoint y: 74, endPoint x: 480, endPoint y: 74, distance: 21.2
click at [480, 74] on input "guat" at bounding box center [516, 71] width 95 height 24
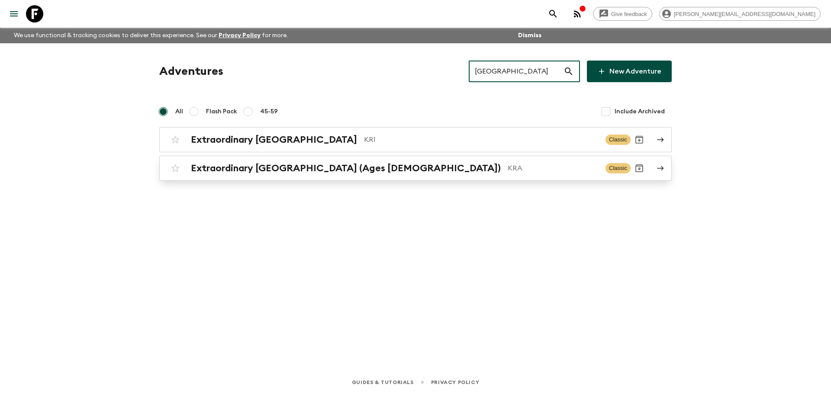
type input "korea"
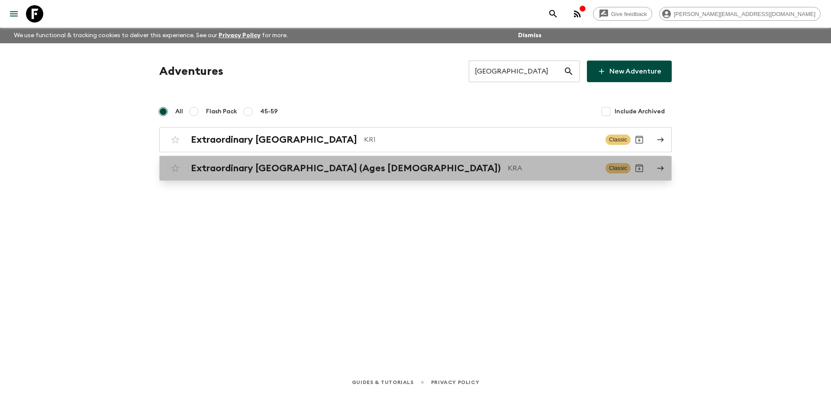
click at [437, 174] on div "Extraordinary South Korea (Ages 45-59) KRA" at bounding box center [395, 168] width 408 height 11
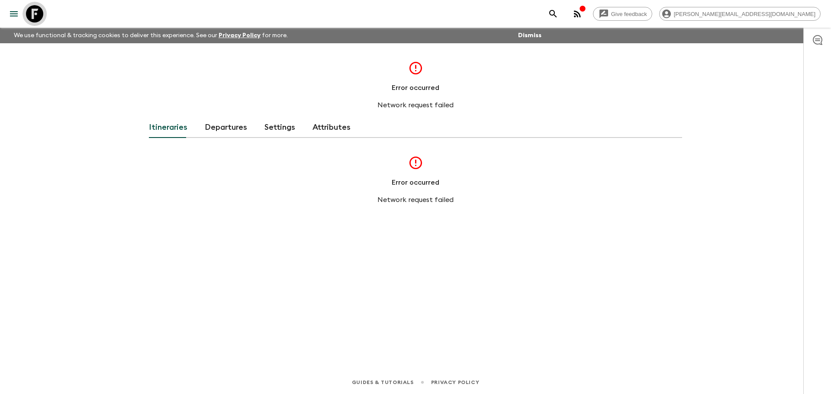
click at [33, 12] on icon at bounding box center [34, 13] width 17 height 17
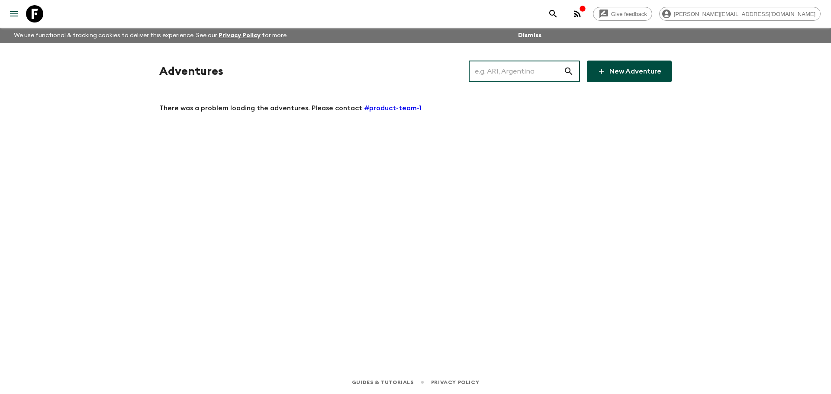
click at [501, 70] on input "text" at bounding box center [516, 71] width 95 height 24
type input "korea"
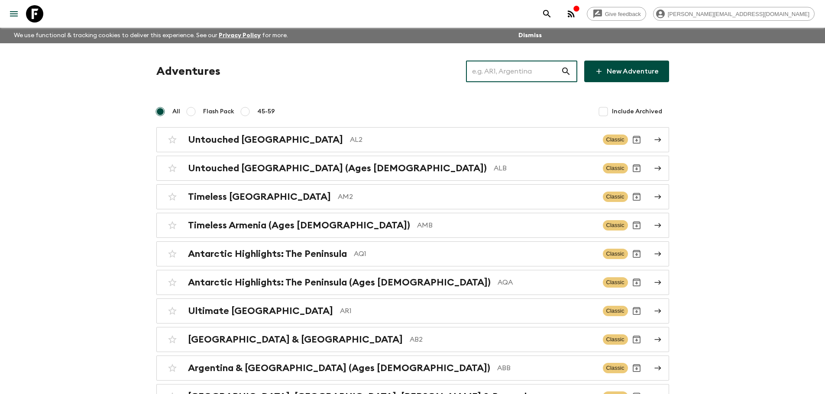
click at [523, 79] on input "text" at bounding box center [513, 71] width 95 height 24
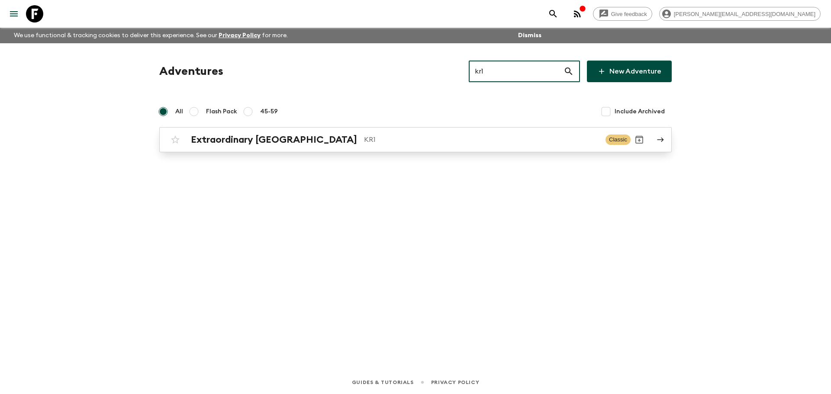
type input "kr1"
click at [442, 136] on p "KR1" at bounding box center [481, 140] width 235 height 10
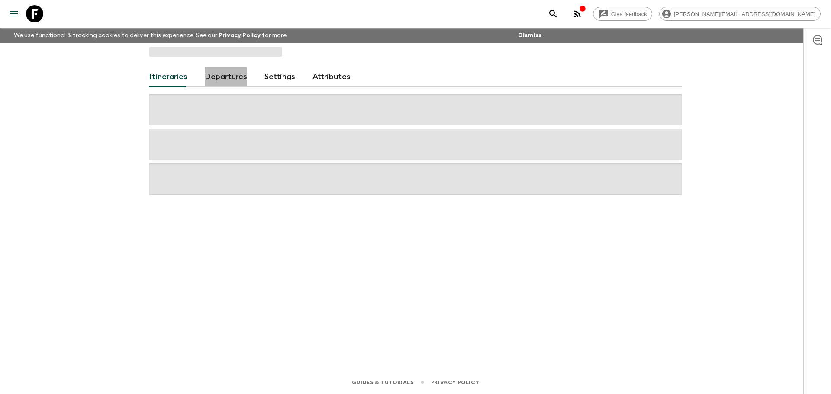
click at [232, 83] on link "Departures" at bounding box center [226, 77] width 42 height 21
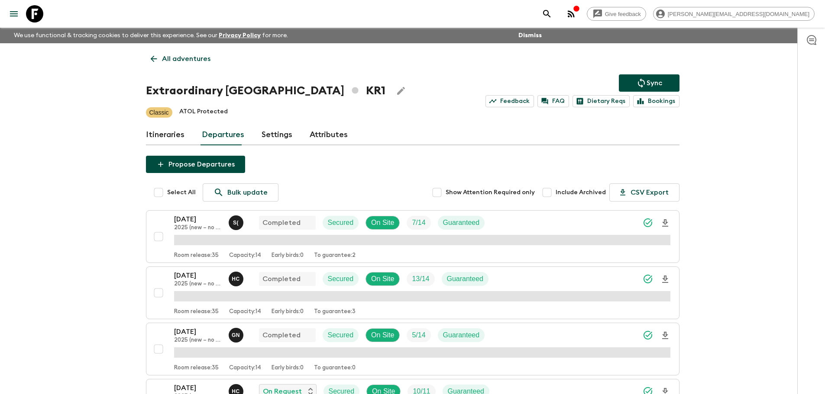
click at [204, 62] on p "All adventures" at bounding box center [186, 59] width 48 height 10
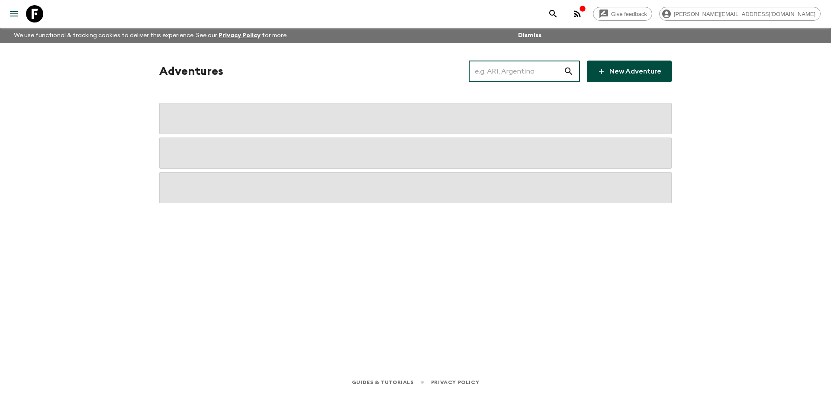
click at [501, 74] on input "text" at bounding box center [516, 71] width 95 height 24
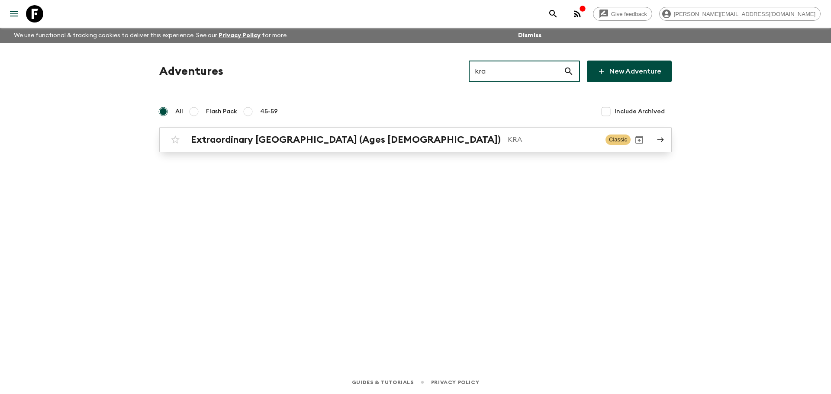
type input "kra"
click at [378, 132] on div "Extraordinary [GEOGRAPHIC_DATA] (Ages [DEMOGRAPHIC_DATA]) KRA Classic" at bounding box center [399, 139] width 464 height 17
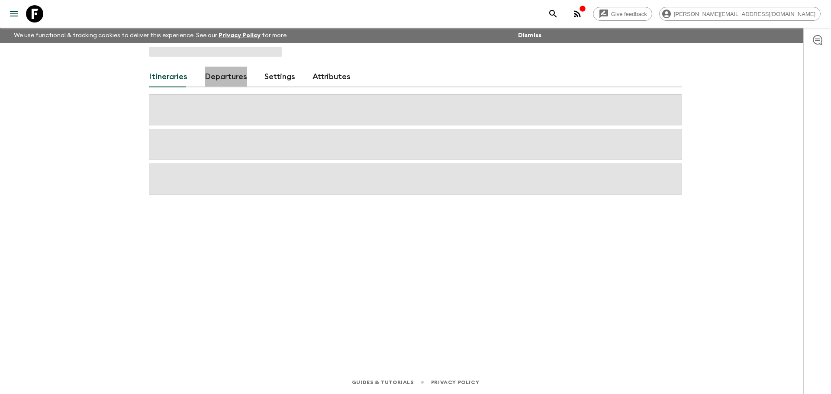
click at [229, 81] on link "Departures" at bounding box center [226, 77] width 42 height 21
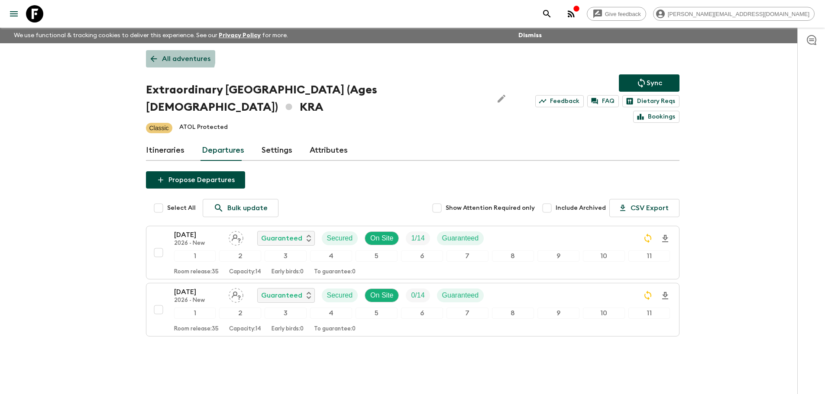
click at [163, 53] on link "All adventures" at bounding box center [180, 58] width 69 height 17
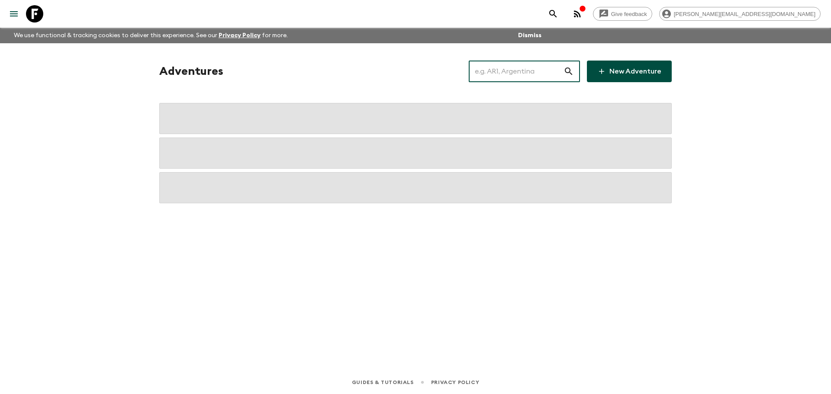
click at [497, 67] on input "text" at bounding box center [516, 71] width 95 height 24
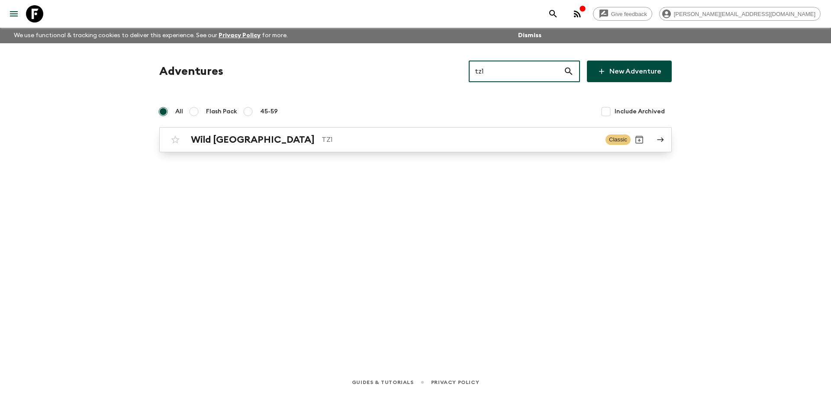
type input "tz1"
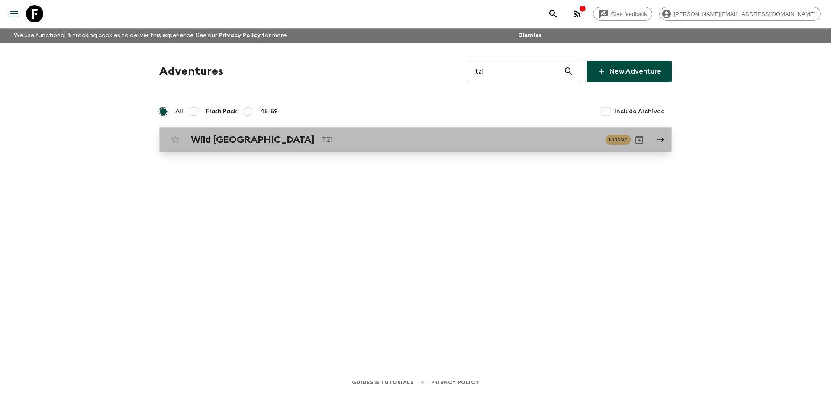
click at [415, 140] on p "TZ1" at bounding box center [460, 140] width 277 height 10
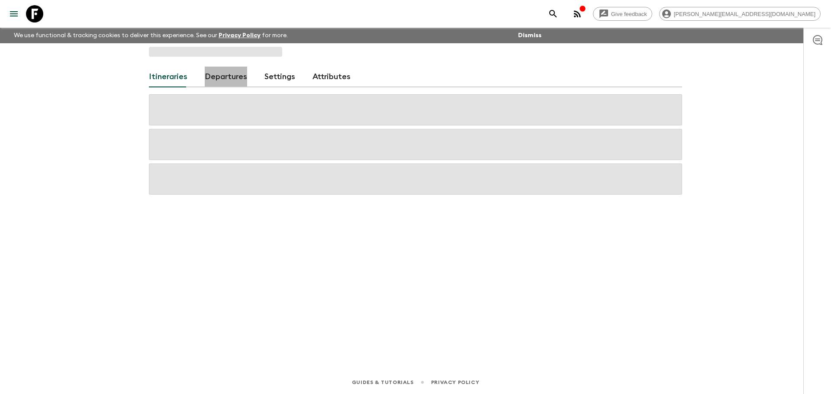
click at [235, 78] on link "Departures" at bounding box center [226, 77] width 42 height 21
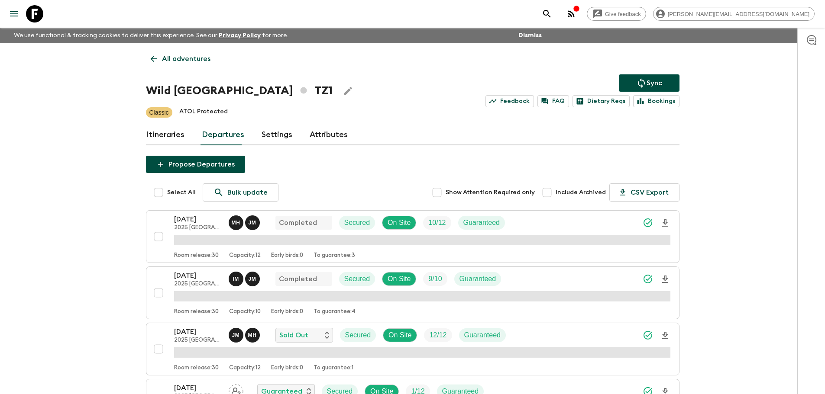
click at [174, 59] on p "All adventures" at bounding box center [186, 59] width 48 height 10
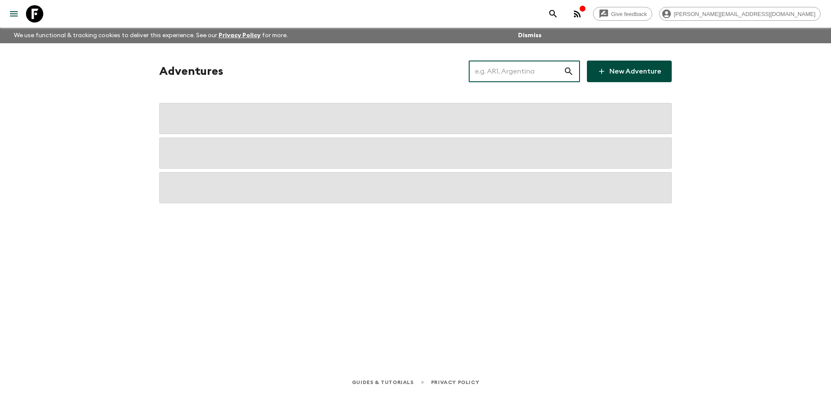
click at [532, 79] on input "text" at bounding box center [516, 71] width 95 height 24
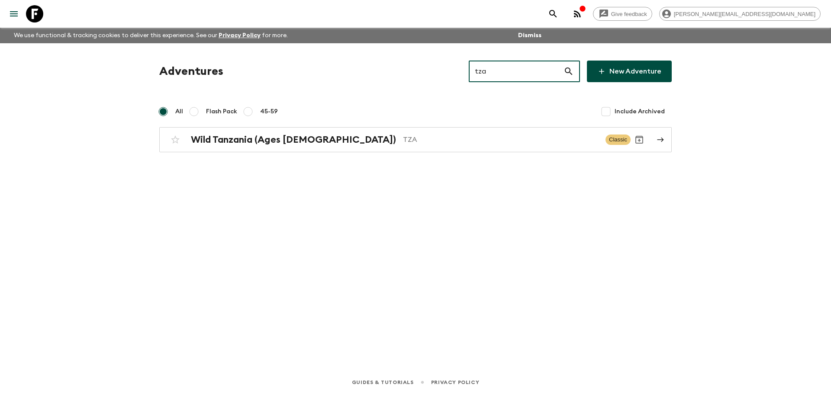
type input "tza"
click at [471, 153] on div "Adventures tza ​ New Adventure All Flash Pack 45-59 Include Archived Wild [GEOG…" at bounding box center [416, 195] width 554 height 304
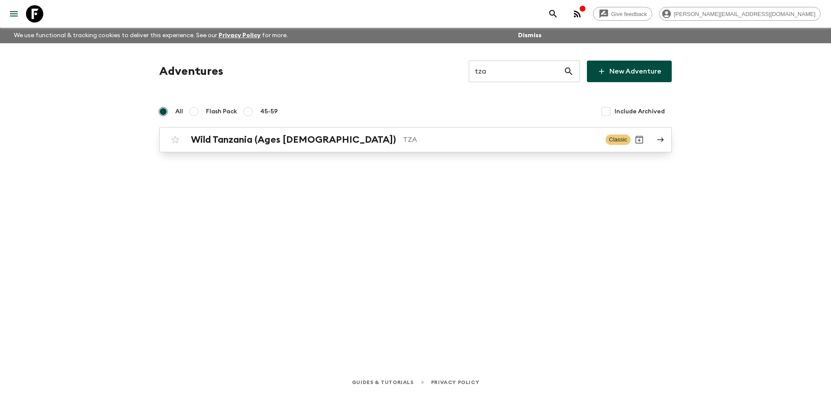
click at [439, 145] on div "Wild Tanzania (Ages [DEMOGRAPHIC_DATA]) TZA" at bounding box center [395, 139] width 408 height 11
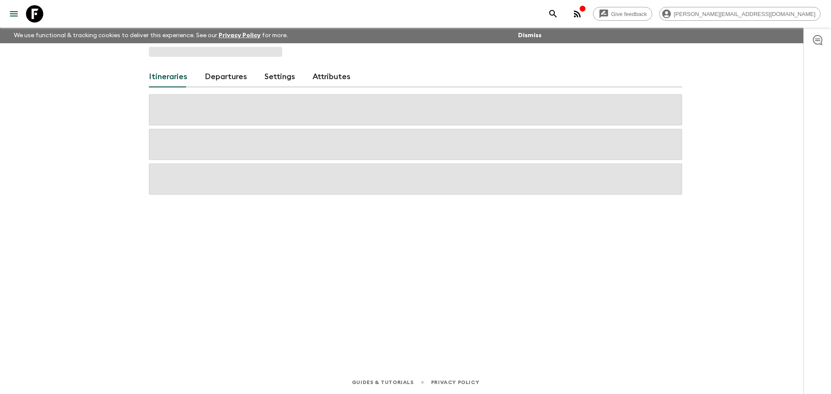
click at [224, 83] on link "Departures" at bounding box center [226, 77] width 42 height 21
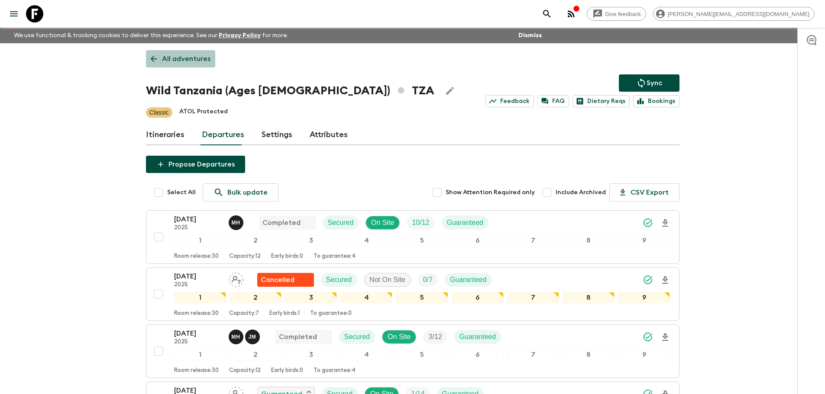
click at [181, 58] on p "All adventures" at bounding box center [186, 59] width 48 height 10
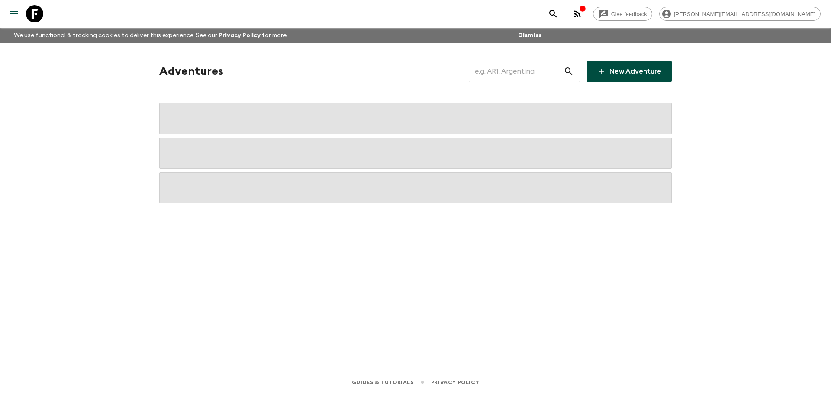
click at [493, 72] on input "text" at bounding box center [516, 71] width 95 height 24
type input "it6"
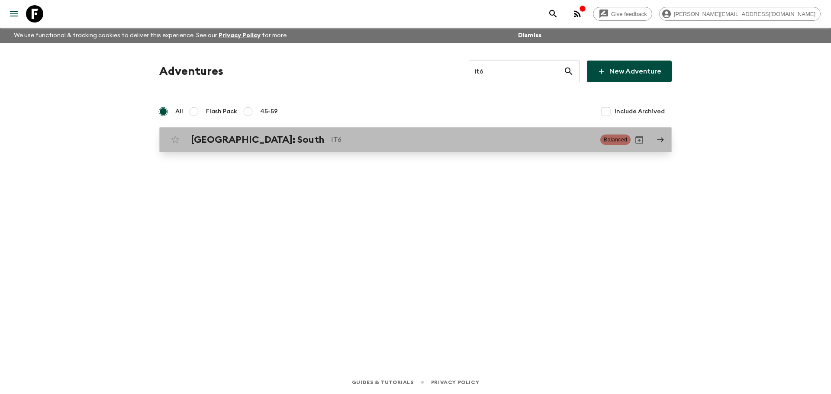
click at [331, 141] on p "IT6" at bounding box center [462, 140] width 262 height 10
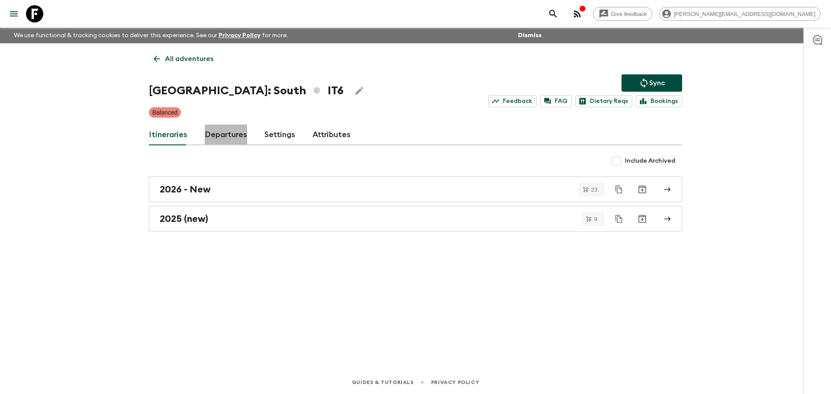
click at [230, 133] on link "Departures" at bounding box center [226, 135] width 42 height 21
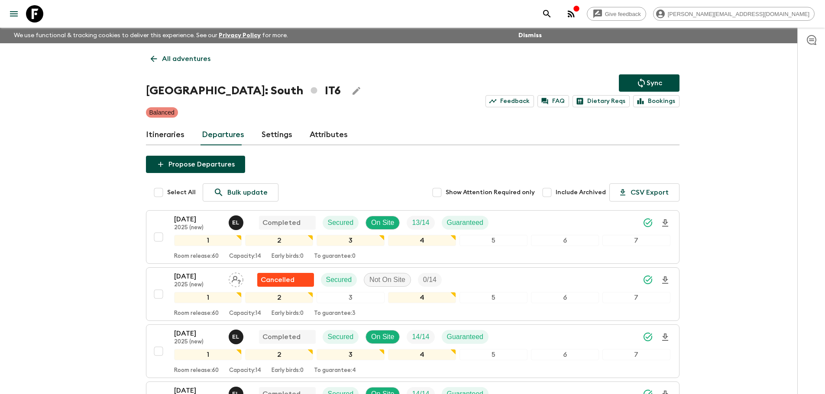
click at [187, 56] on p "All adventures" at bounding box center [186, 59] width 48 height 10
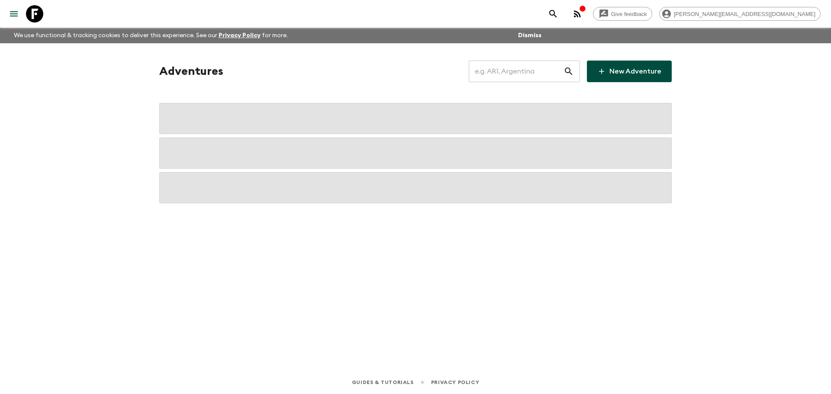
click at [501, 70] on input "text" at bounding box center [516, 71] width 95 height 24
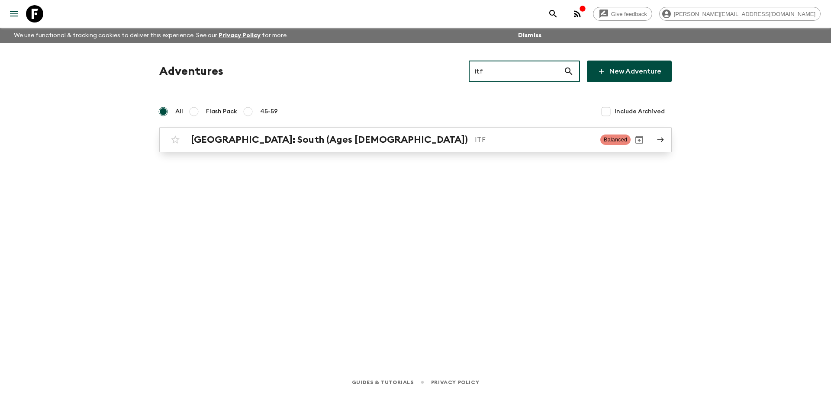
type input "itf"
click at [490, 141] on p "ITF" at bounding box center [534, 140] width 119 height 10
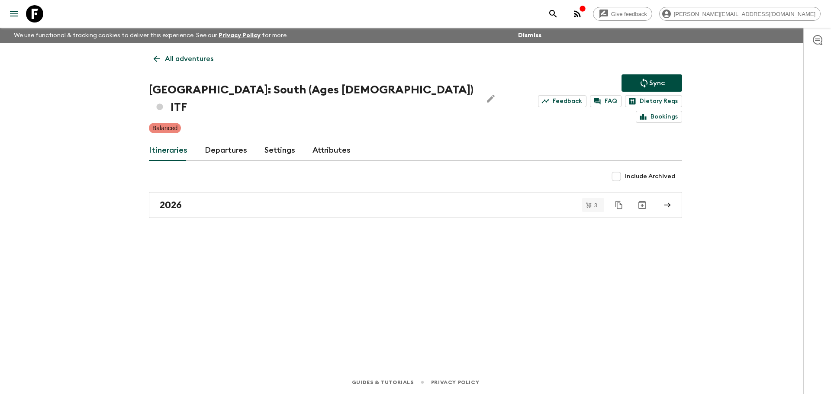
click at [181, 58] on p "All adventures" at bounding box center [189, 59] width 48 height 10
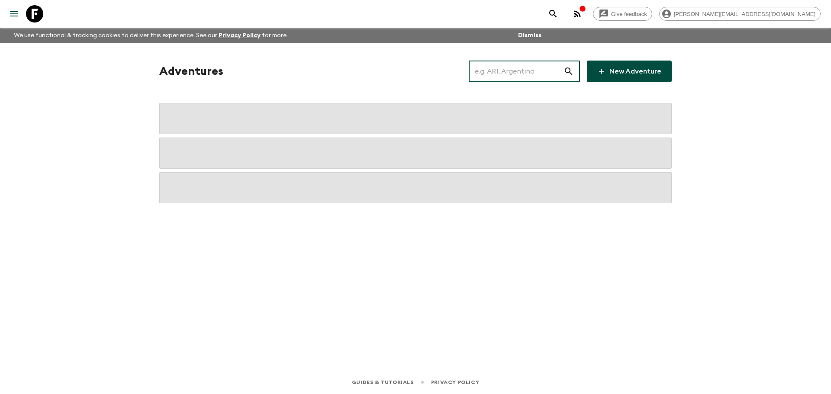
click at [507, 71] on input "text" at bounding box center [516, 71] width 95 height 24
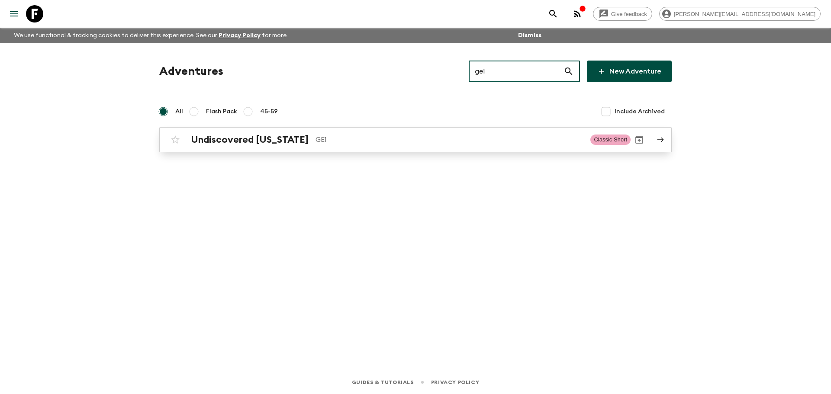
type input "ge1"
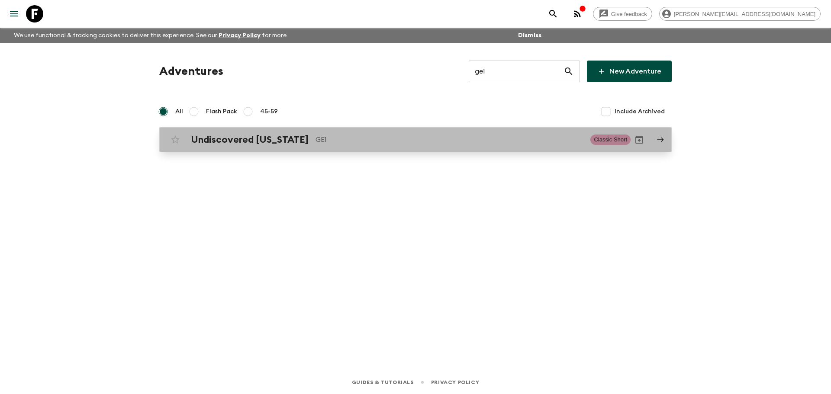
click at [449, 134] on div "Undiscovered [US_STATE] GE1" at bounding box center [387, 139] width 393 height 11
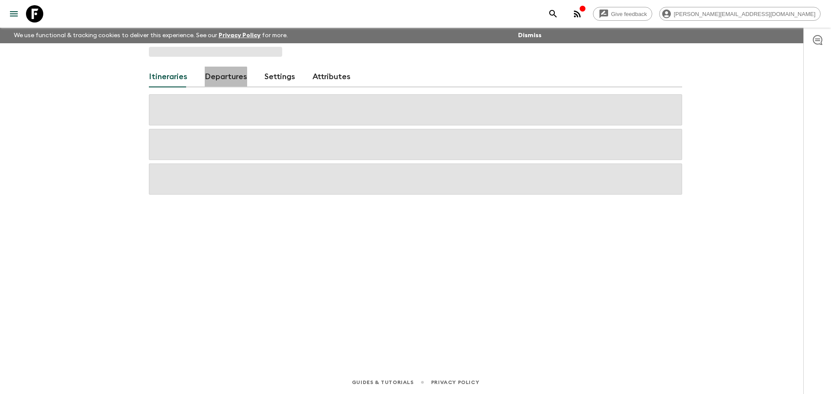
click at [219, 81] on link "Departures" at bounding box center [226, 77] width 42 height 21
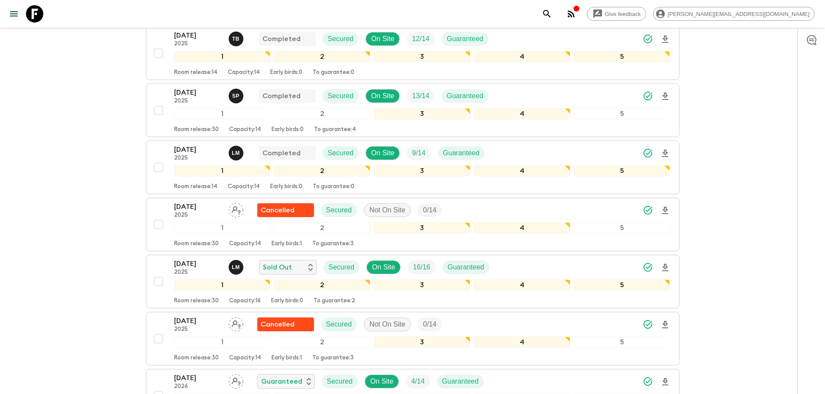
scroll to position [576, 0]
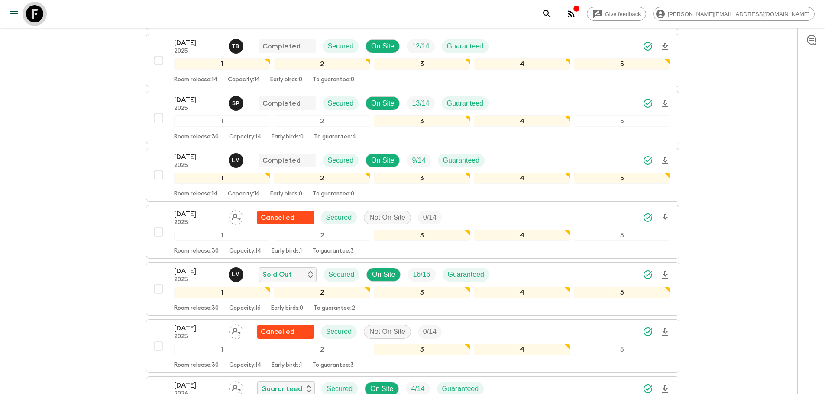
drag, startPoint x: 43, startPoint y: 13, endPoint x: 52, endPoint y: 13, distance: 8.7
click at [42, 13] on icon at bounding box center [34, 13] width 17 height 17
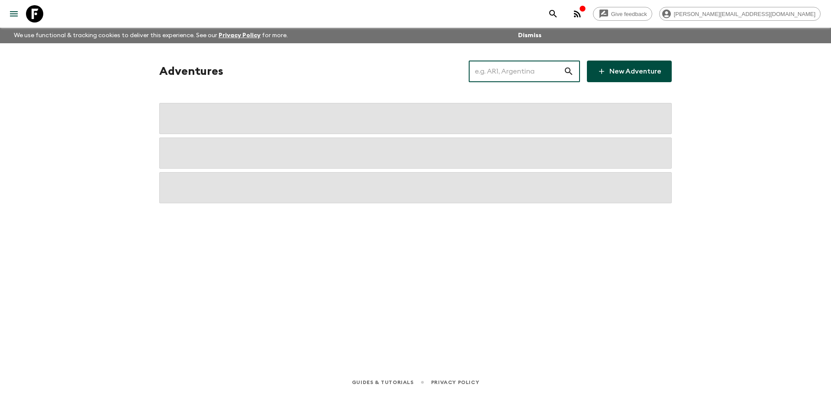
click at [501, 71] on input "text" at bounding box center [516, 71] width 95 height 24
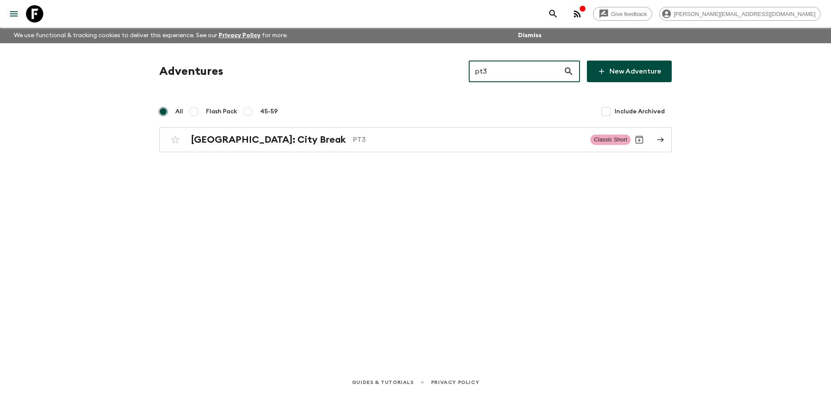
type input "pt3"
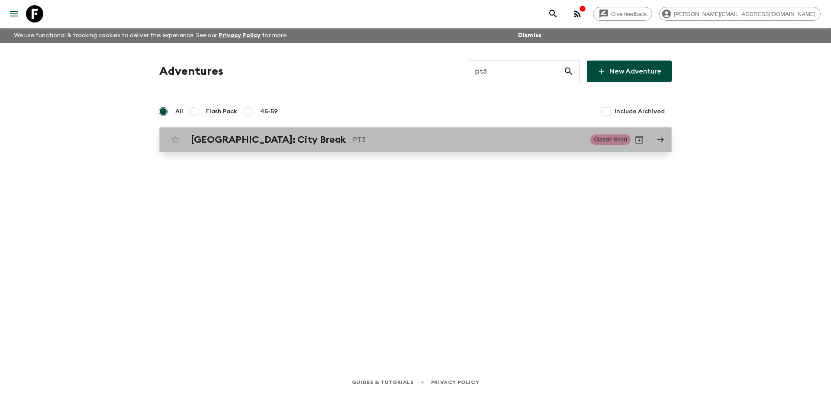
click at [353, 143] on p "PT3" at bounding box center [468, 140] width 231 height 10
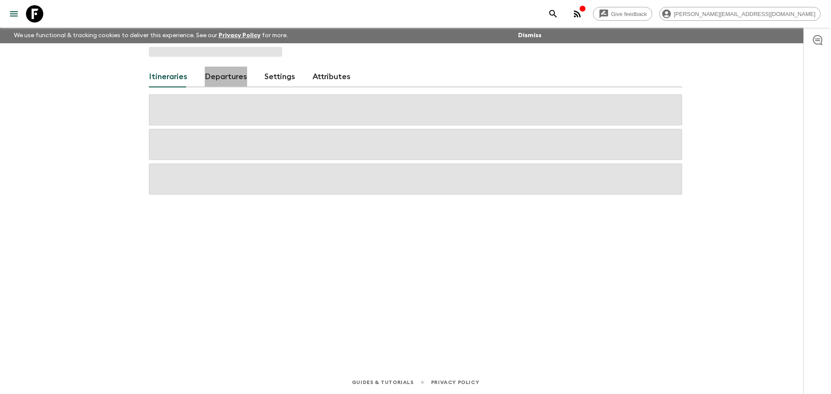
click at [232, 80] on link "Departures" at bounding box center [226, 77] width 42 height 21
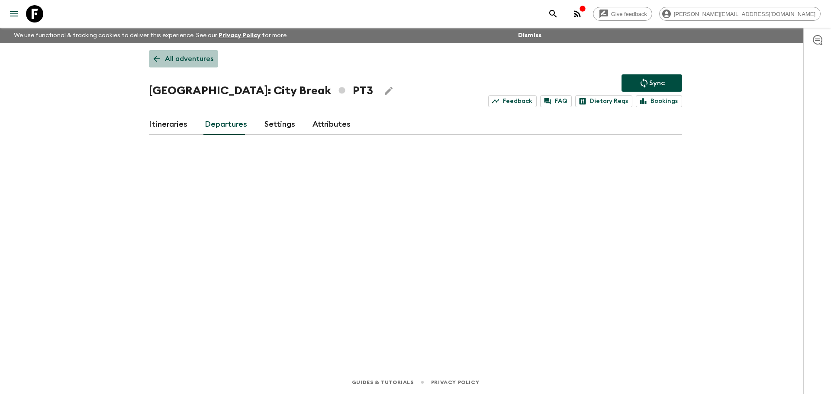
click at [187, 55] on p "All adventures" at bounding box center [189, 59] width 48 height 10
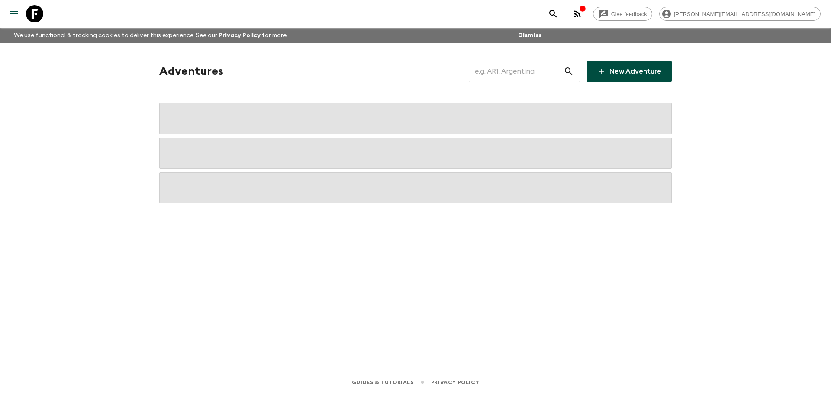
click at [522, 71] on input "text" at bounding box center [516, 71] width 95 height 24
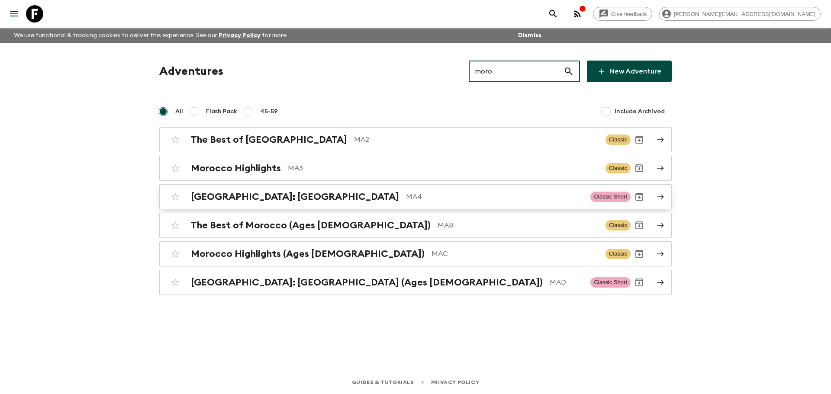
type input "moro"
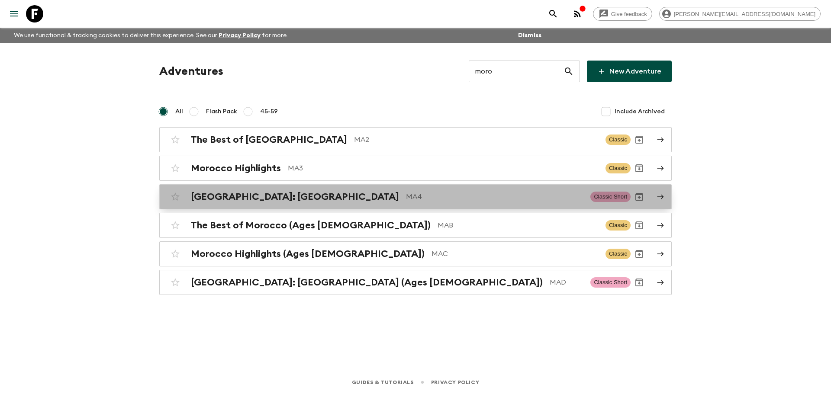
click at [422, 196] on p "MA4" at bounding box center [495, 197] width 178 height 10
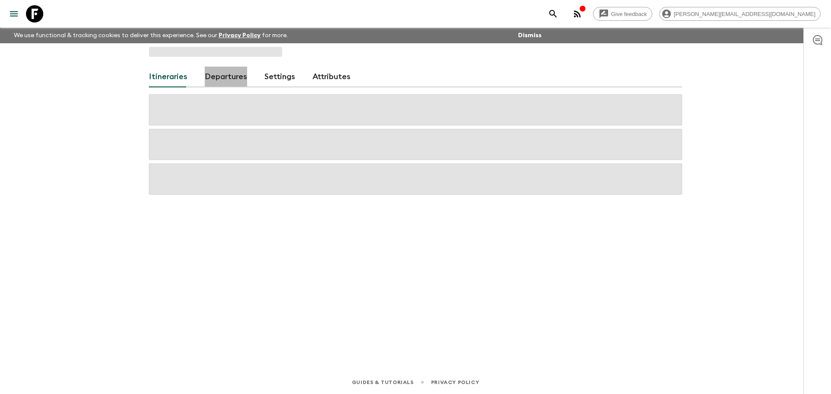
click at [231, 78] on link "Departures" at bounding box center [226, 77] width 42 height 21
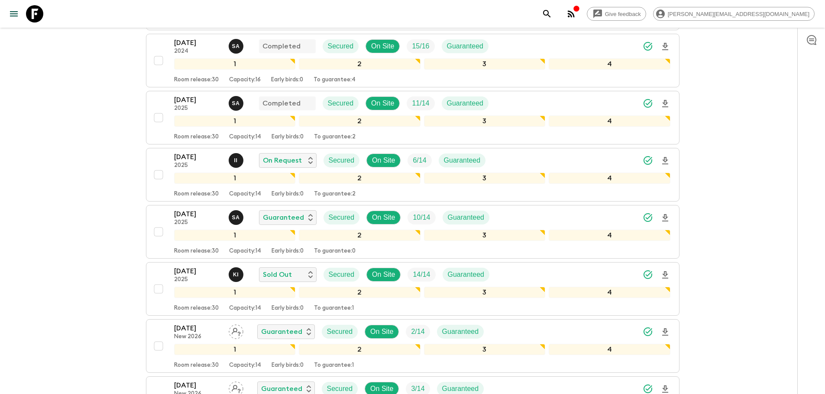
scroll to position [722, 0]
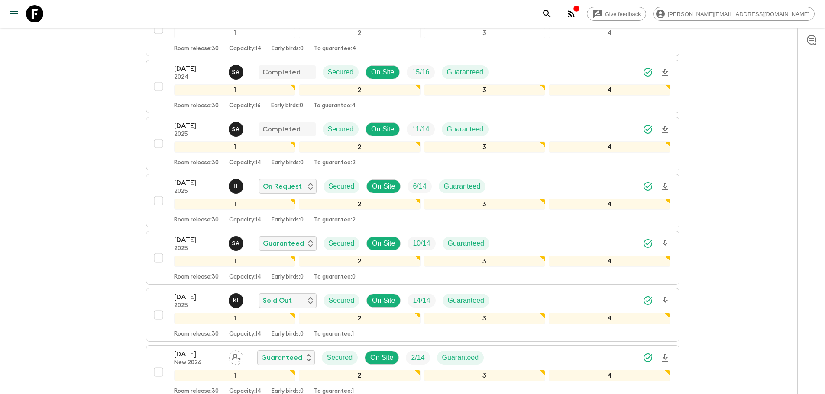
click at [31, 17] on icon at bounding box center [34, 13] width 17 height 17
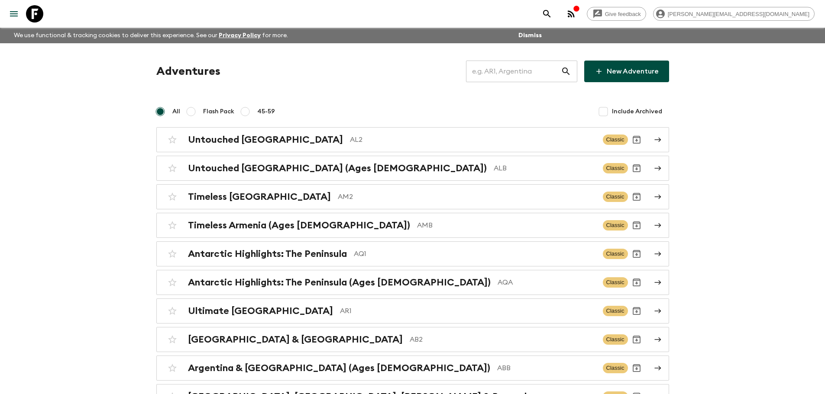
click at [507, 75] on input "text" at bounding box center [513, 71] width 95 height 24
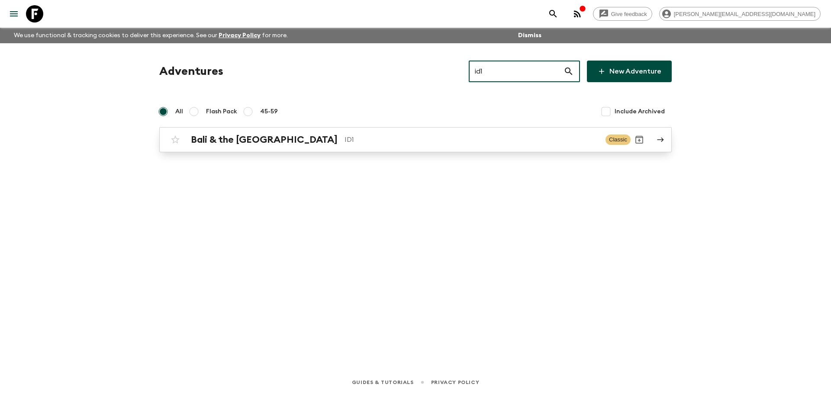
type input "id1"
click at [351, 148] on div "Bali & the [GEOGRAPHIC_DATA] ID1 Classic" at bounding box center [399, 139] width 464 height 17
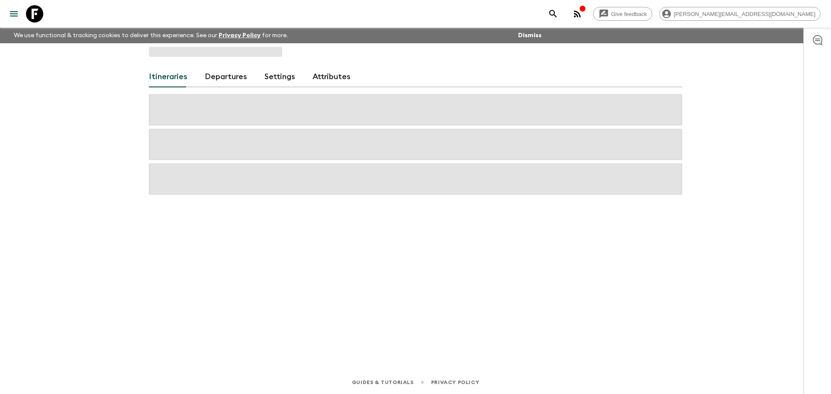
click at [237, 79] on link "Departures" at bounding box center [226, 77] width 42 height 21
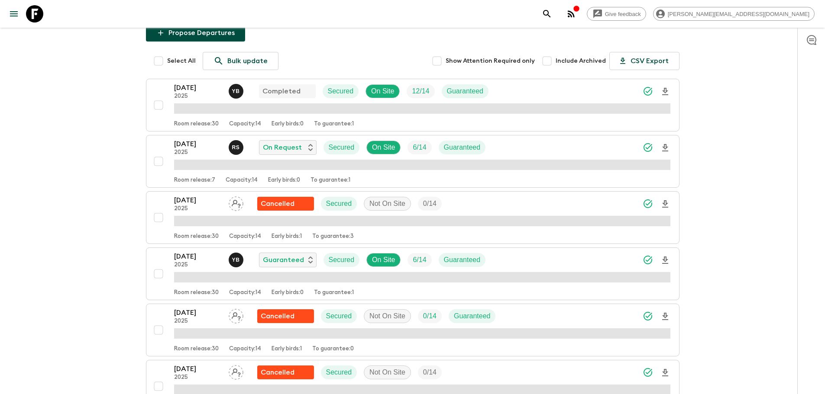
scroll to position [60, 0]
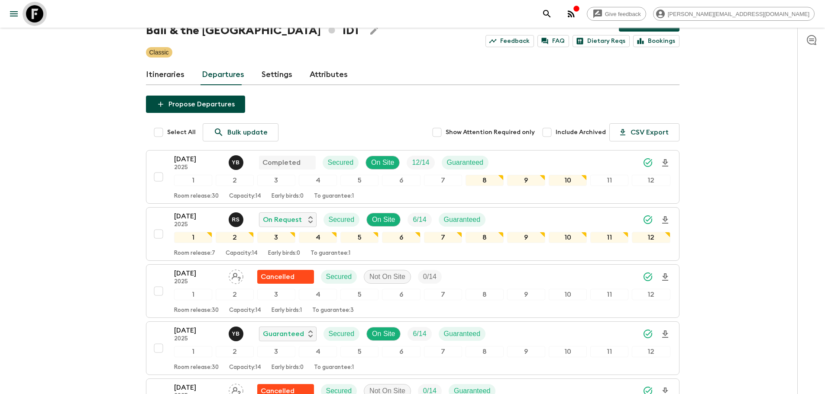
click at [39, 13] on icon at bounding box center [34, 13] width 17 height 17
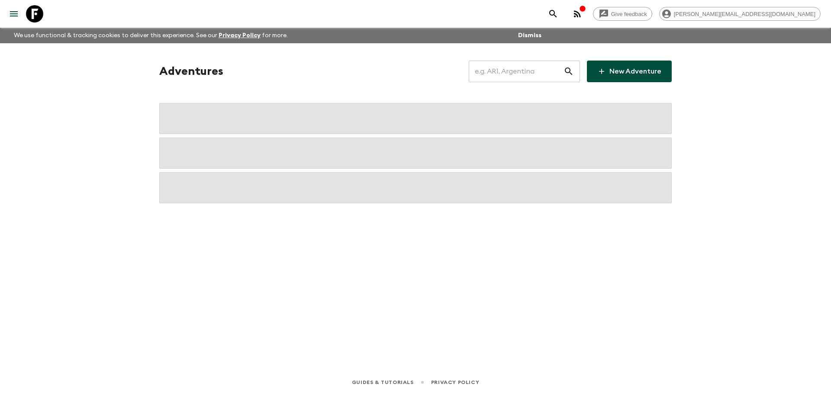
click at [539, 72] on input "text" at bounding box center [516, 71] width 95 height 24
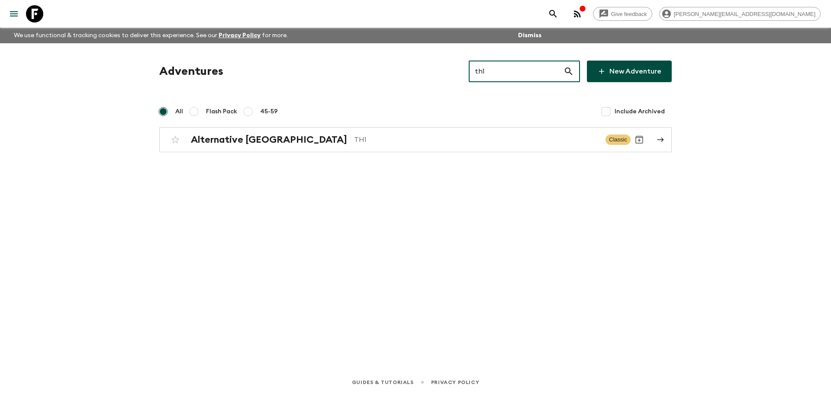
drag, startPoint x: 497, startPoint y: 73, endPoint x: 473, endPoint y: 73, distance: 24.7
click at [473, 73] on div "Adventures th1 ​ New Adventure" at bounding box center [415, 72] width 513 height 22
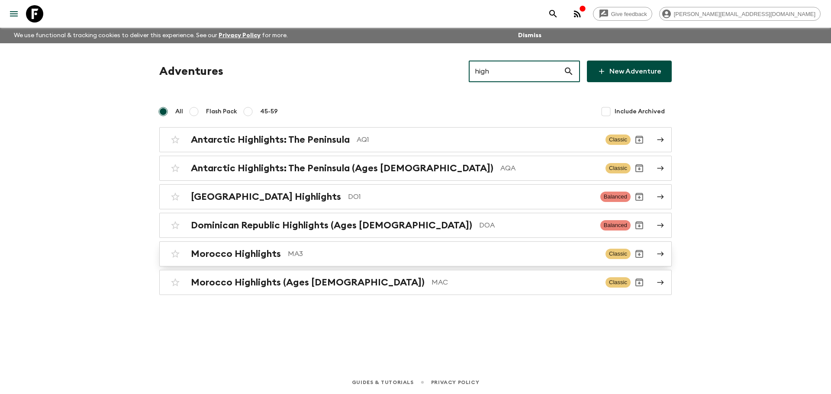
type input "high"
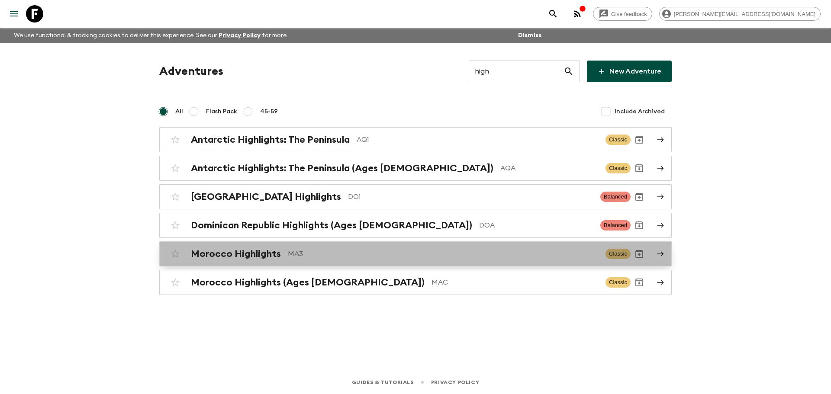
click at [428, 255] on p "MA3" at bounding box center [443, 254] width 311 height 10
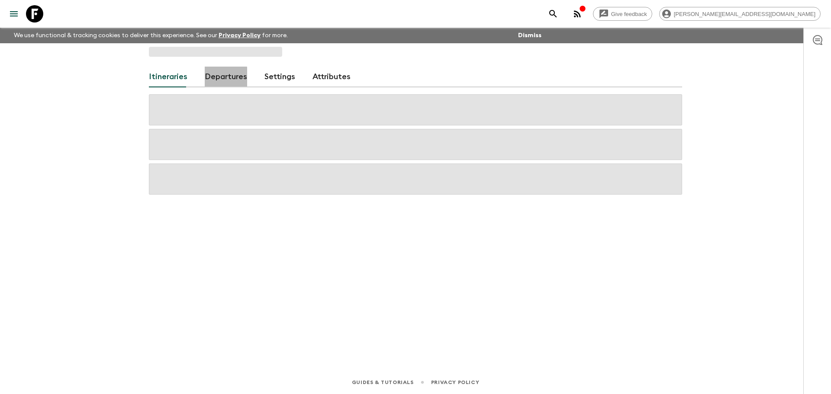
click at [210, 77] on link "Departures" at bounding box center [226, 77] width 42 height 21
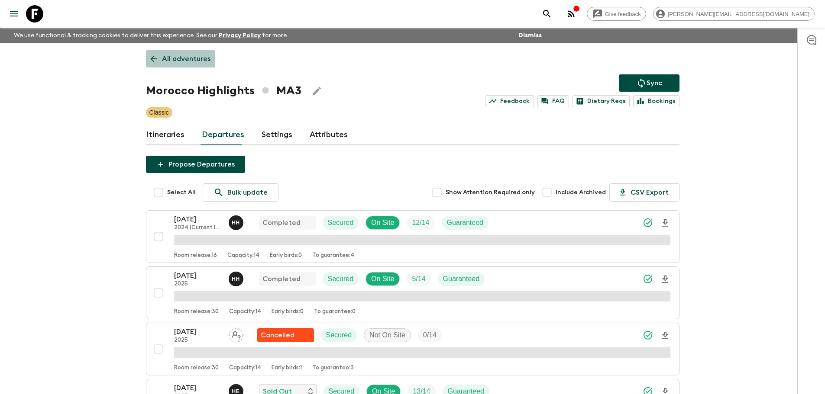
click at [202, 62] on p "All adventures" at bounding box center [186, 59] width 48 height 10
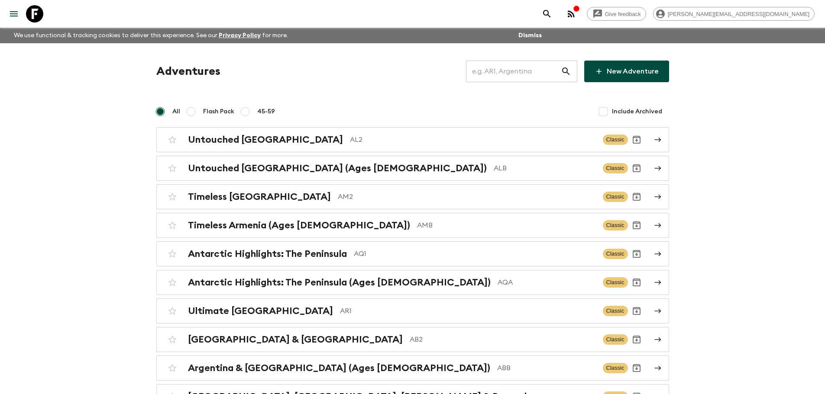
click at [520, 68] on input "text" at bounding box center [513, 71] width 95 height 24
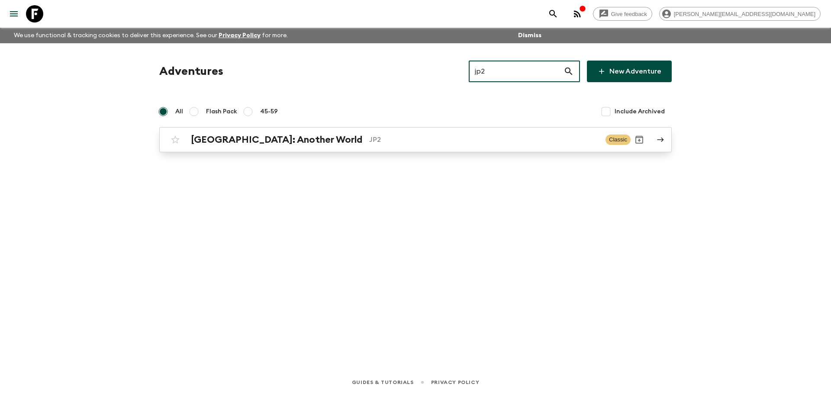
type input "jp2"
drag, startPoint x: 443, startPoint y: 142, endPoint x: 410, endPoint y: 117, distance: 41.5
click at [443, 142] on p "JP2" at bounding box center [483, 140] width 229 height 10
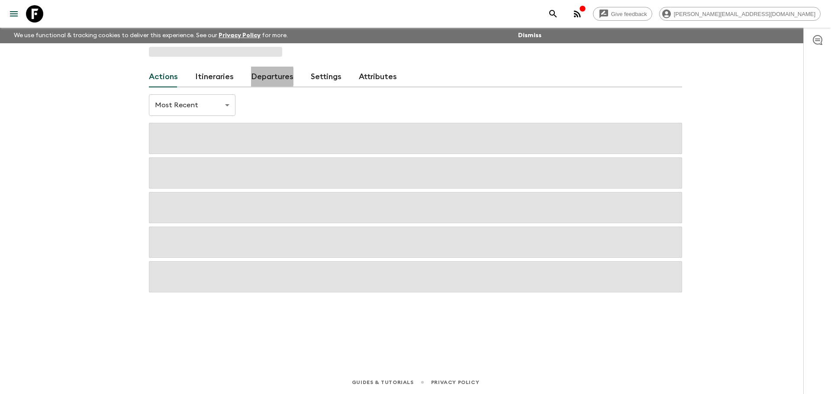
click at [251, 77] on link "Departures" at bounding box center [272, 77] width 42 height 21
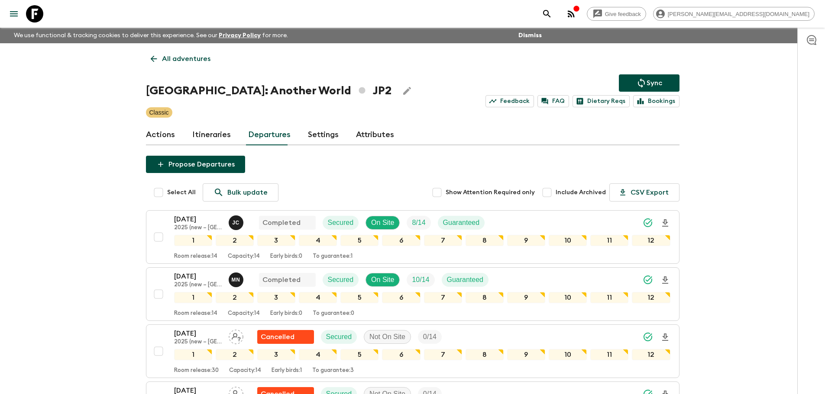
drag, startPoint x: 181, startPoint y: 62, endPoint x: 207, endPoint y: 55, distance: 26.5
click at [181, 62] on p "All adventures" at bounding box center [186, 59] width 48 height 10
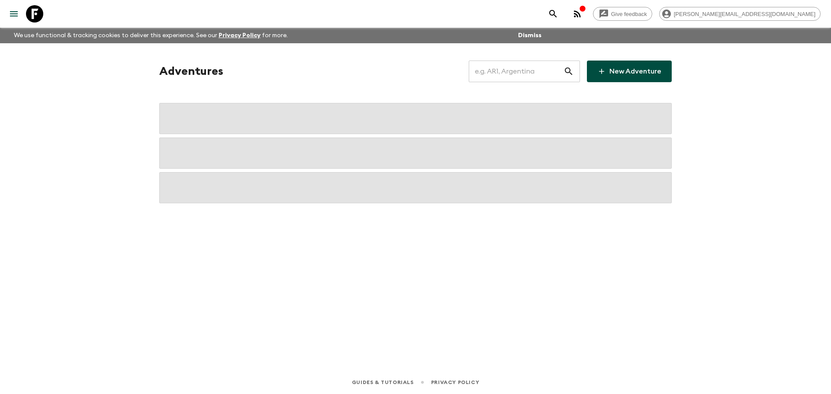
click at [510, 65] on input "text" at bounding box center [516, 71] width 95 height 24
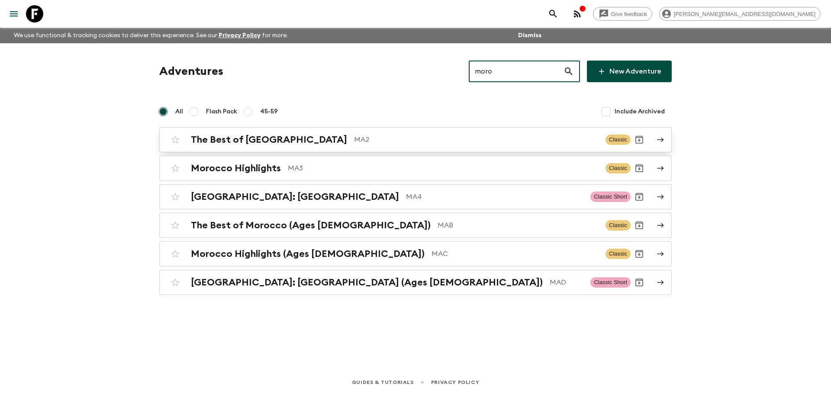
type input "moro"
click at [380, 142] on p "MA2" at bounding box center [476, 140] width 245 height 10
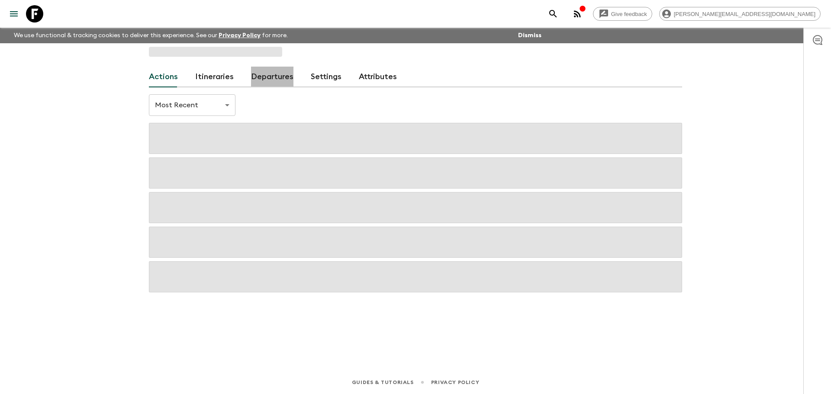
click at [276, 79] on link "Departures" at bounding box center [272, 77] width 42 height 21
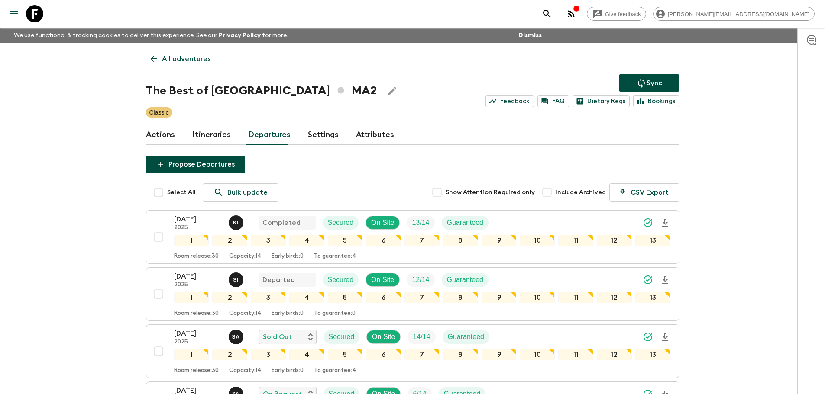
drag, startPoint x: 187, startPoint y: 59, endPoint x: 223, endPoint y: 60, distance: 36.4
click at [187, 59] on p "All adventures" at bounding box center [186, 59] width 48 height 10
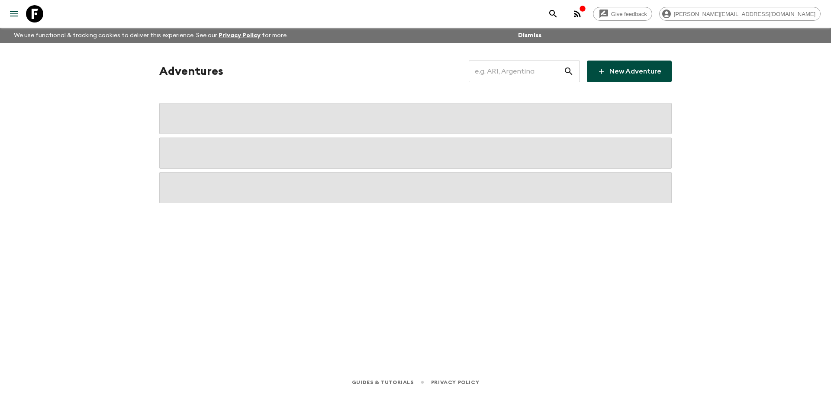
click at [506, 67] on input "text" at bounding box center [516, 71] width 95 height 24
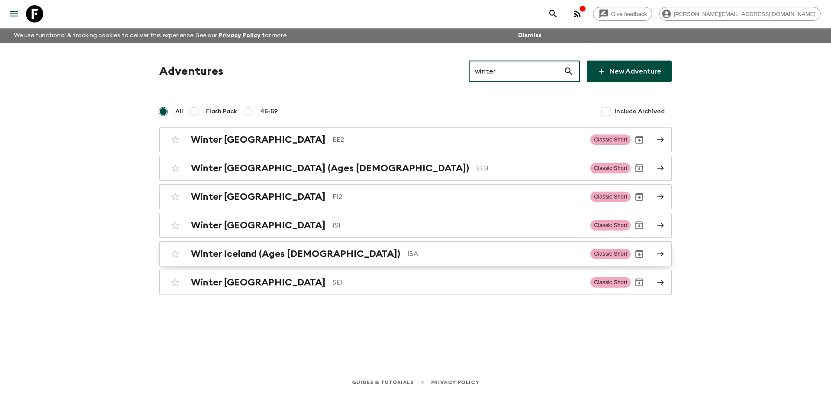
type input "winter"
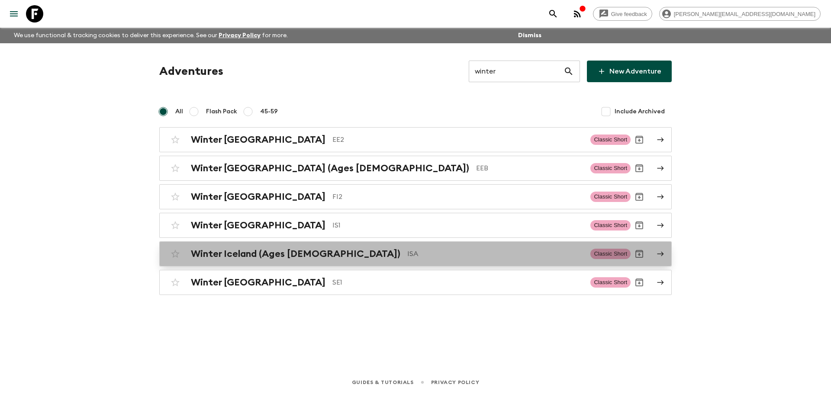
click at [293, 247] on div "Winter Iceland (Ages [DEMOGRAPHIC_DATA]) ISA Classic Short" at bounding box center [399, 253] width 464 height 17
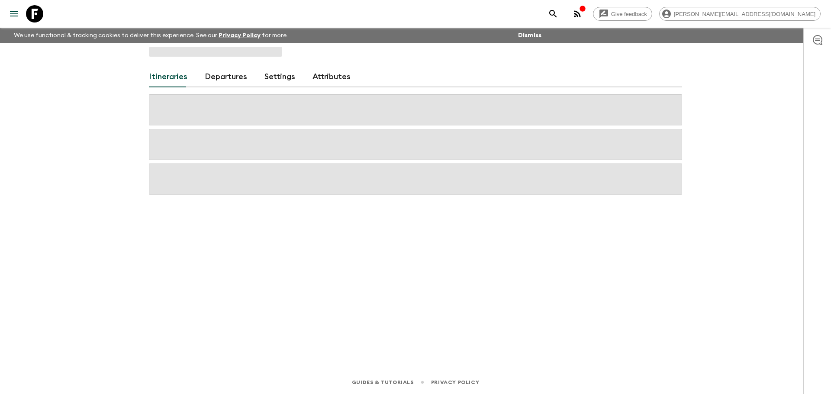
click at [232, 80] on link "Departures" at bounding box center [226, 77] width 42 height 21
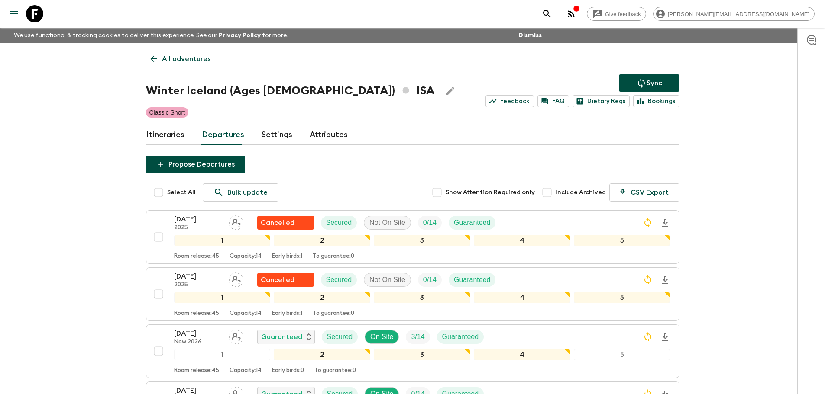
click at [181, 67] on link "All adventures" at bounding box center [180, 58] width 69 height 17
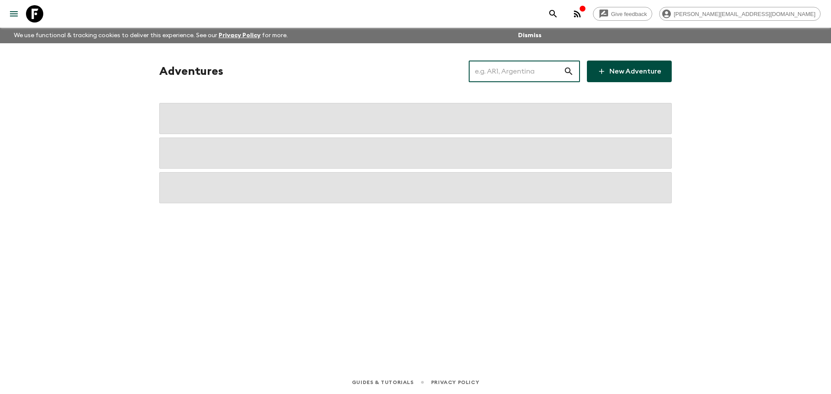
click at [493, 69] on input "text" at bounding box center [516, 71] width 95 height 24
type input "[GEOGRAPHIC_DATA]"
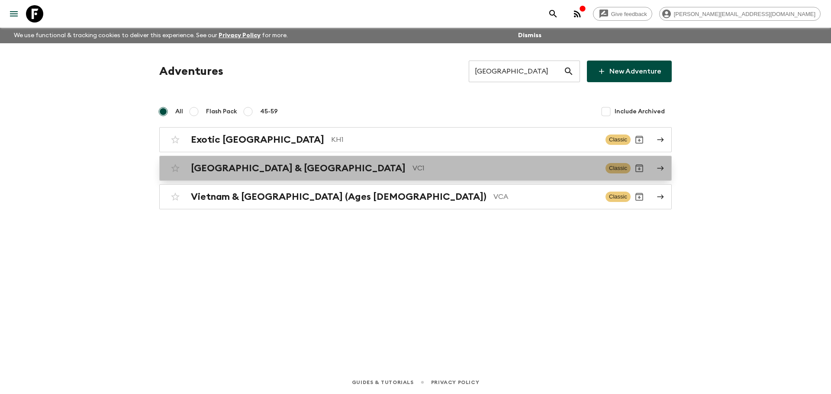
click at [278, 162] on div "Vietnam & Cambodia VC1 Classic" at bounding box center [399, 168] width 464 height 17
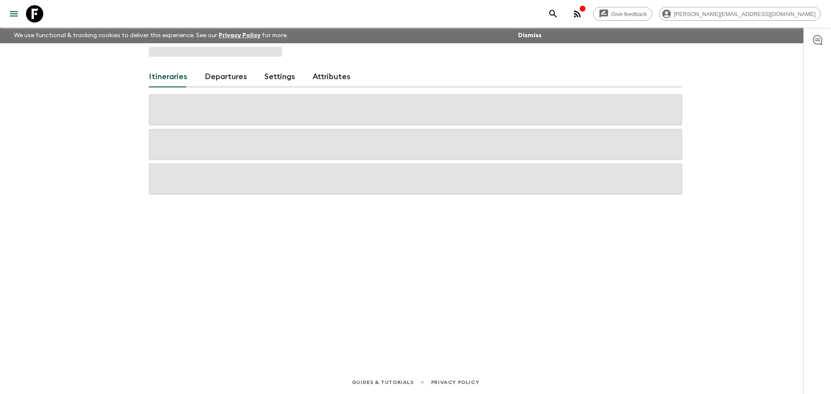
click at [233, 83] on link "Departures" at bounding box center [226, 77] width 42 height 21
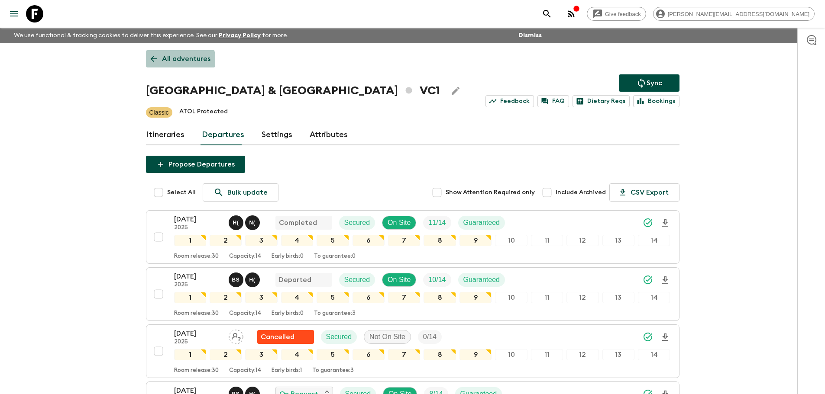
click at [177, 61] on p "All adventures" at bounding box center [186, 59] width 48 height 10
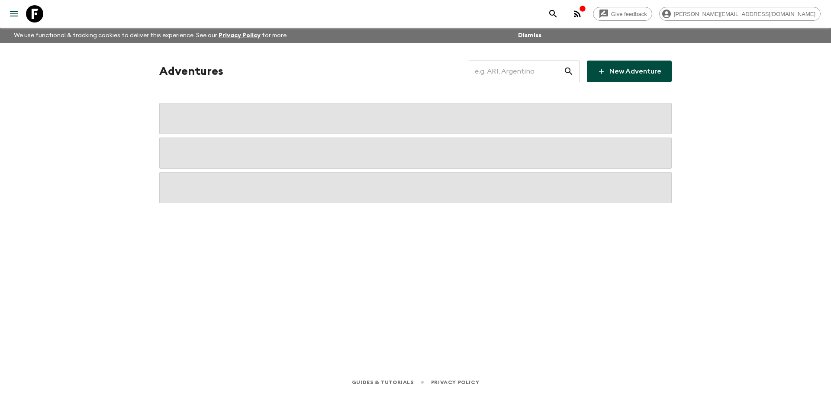
click at [533, 72] on input "text" at bounding box center [516, 71] width 95 height 24
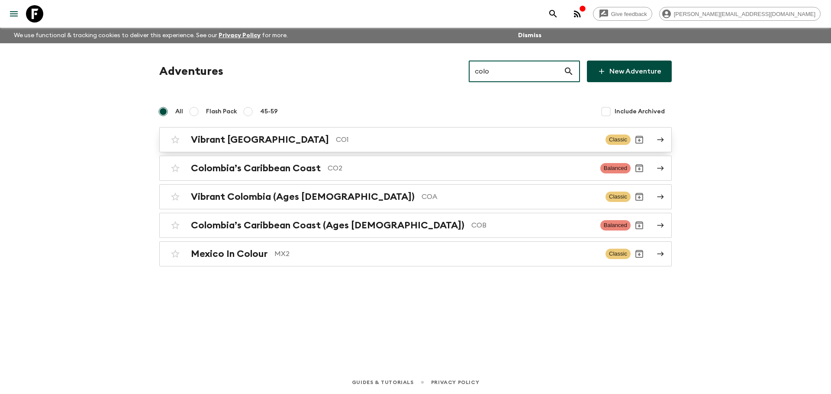
type input "colo"
click at [492, 134] on div "Vibrant Colombia CO1 Classic" at bounding box center [399, 139] width 464 height 17
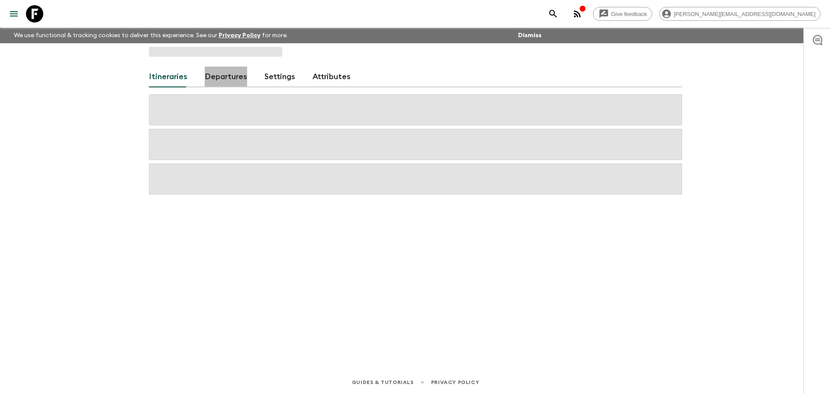
click at [241, 81] on link "Departures" at bounding box center [226, 77] width 42 height 21
